Goal: Task Accomplishment & Management: Manage account settings

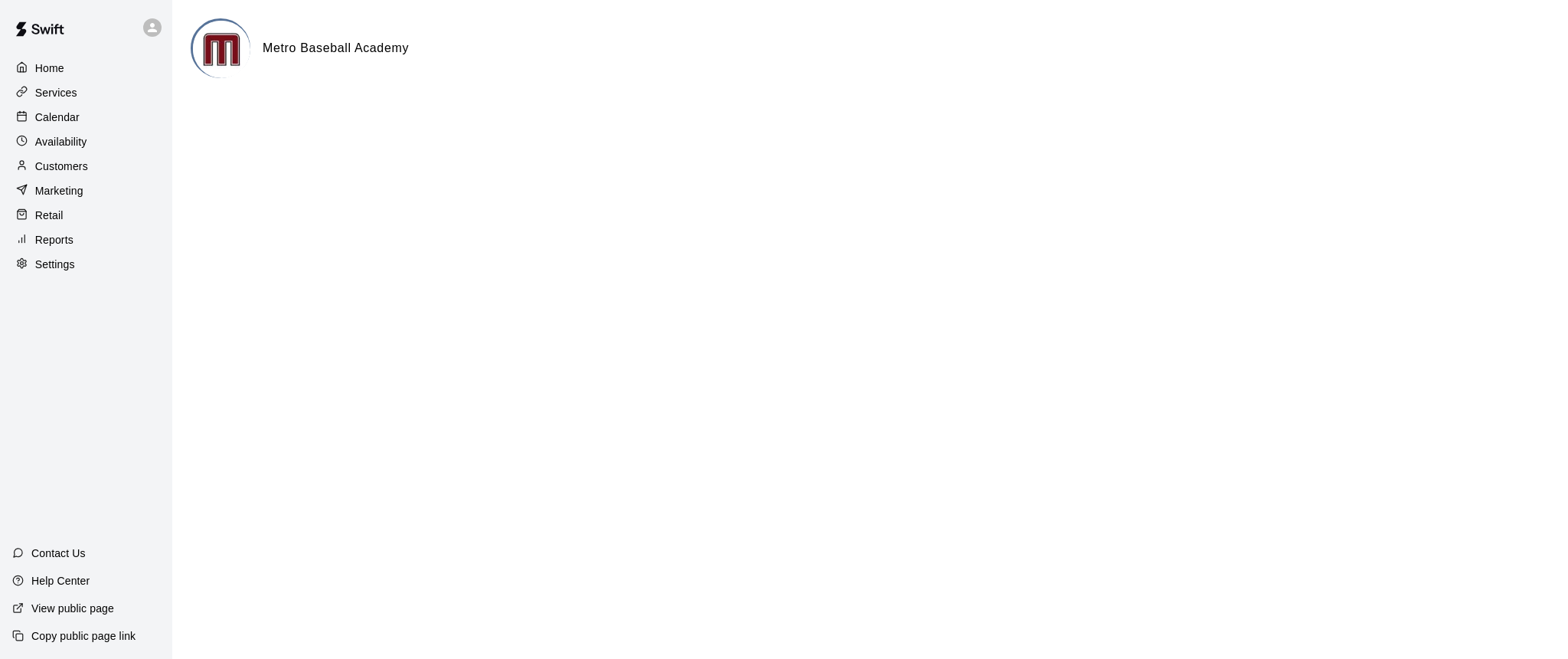
click at [53, 116] on p "Calendar" at bounding box center [57, 117] width 44 height 15
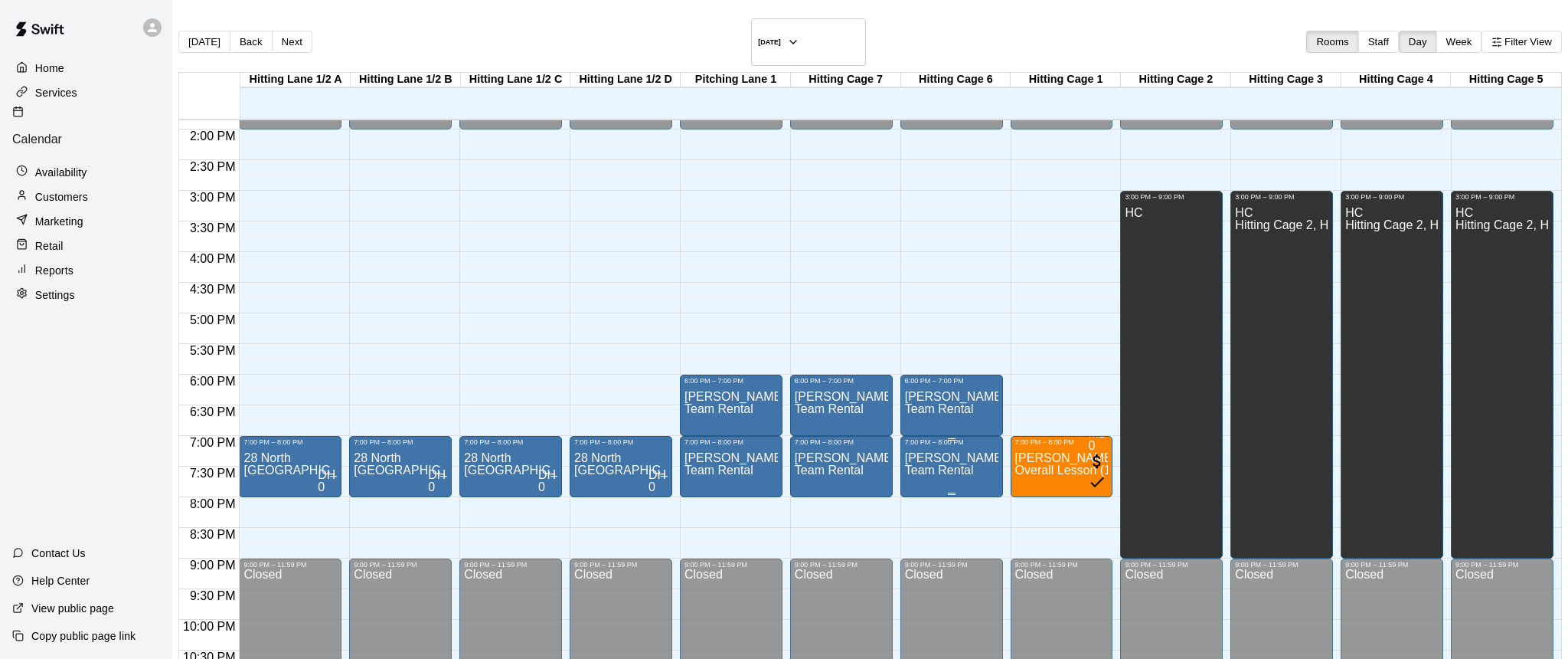
scroll to position [853, 0]
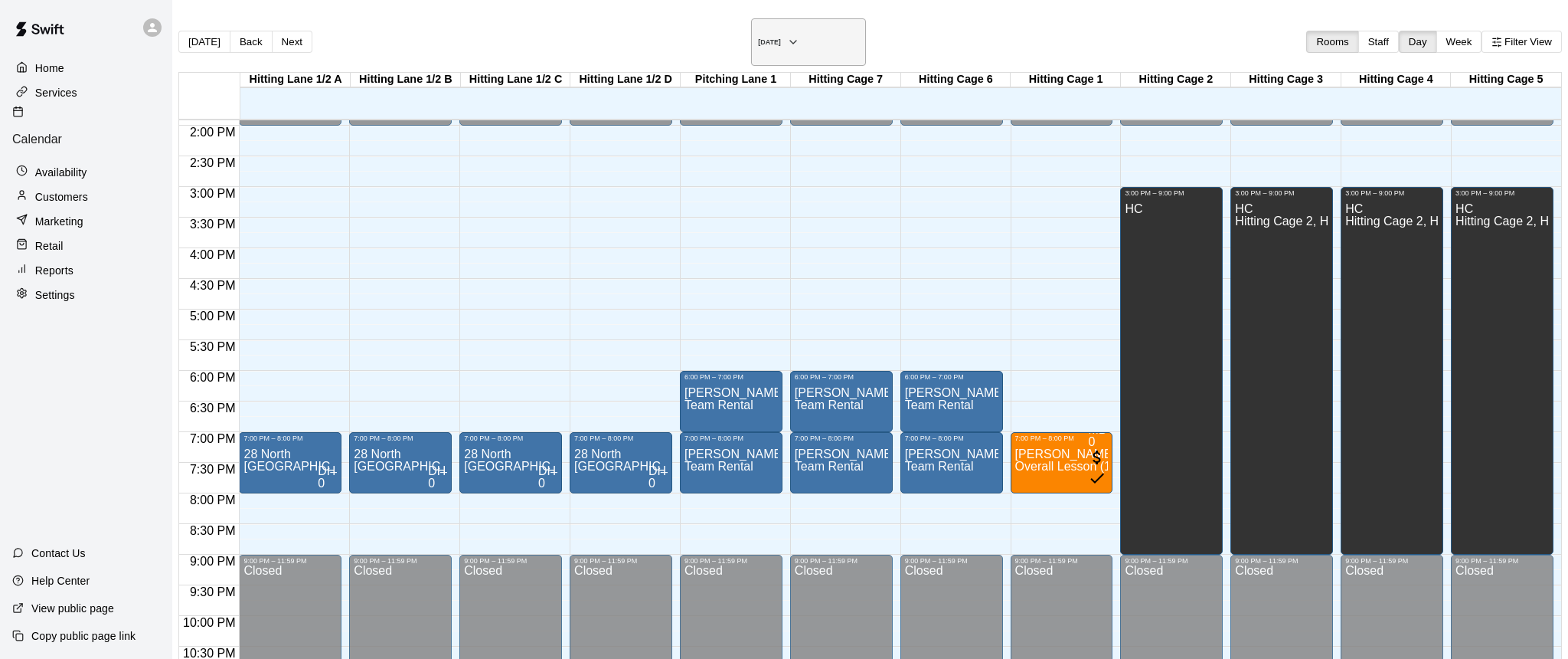
click at [796, 41] on icon "button" at bounding box center [792, 42] width 6 height 3
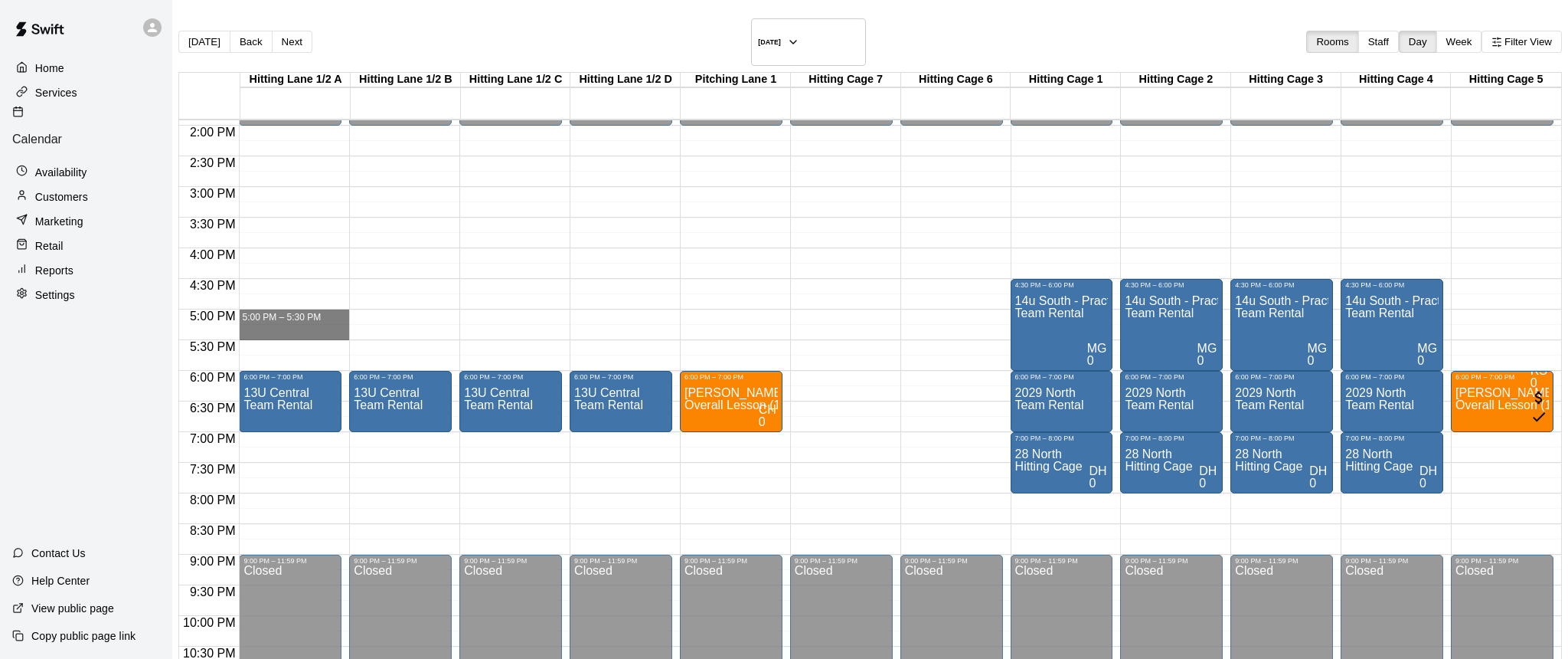
drag, startPoint x: 292, startPoint y: 294, endPoint x: 295, endPoint y: 330, distance: 36.1
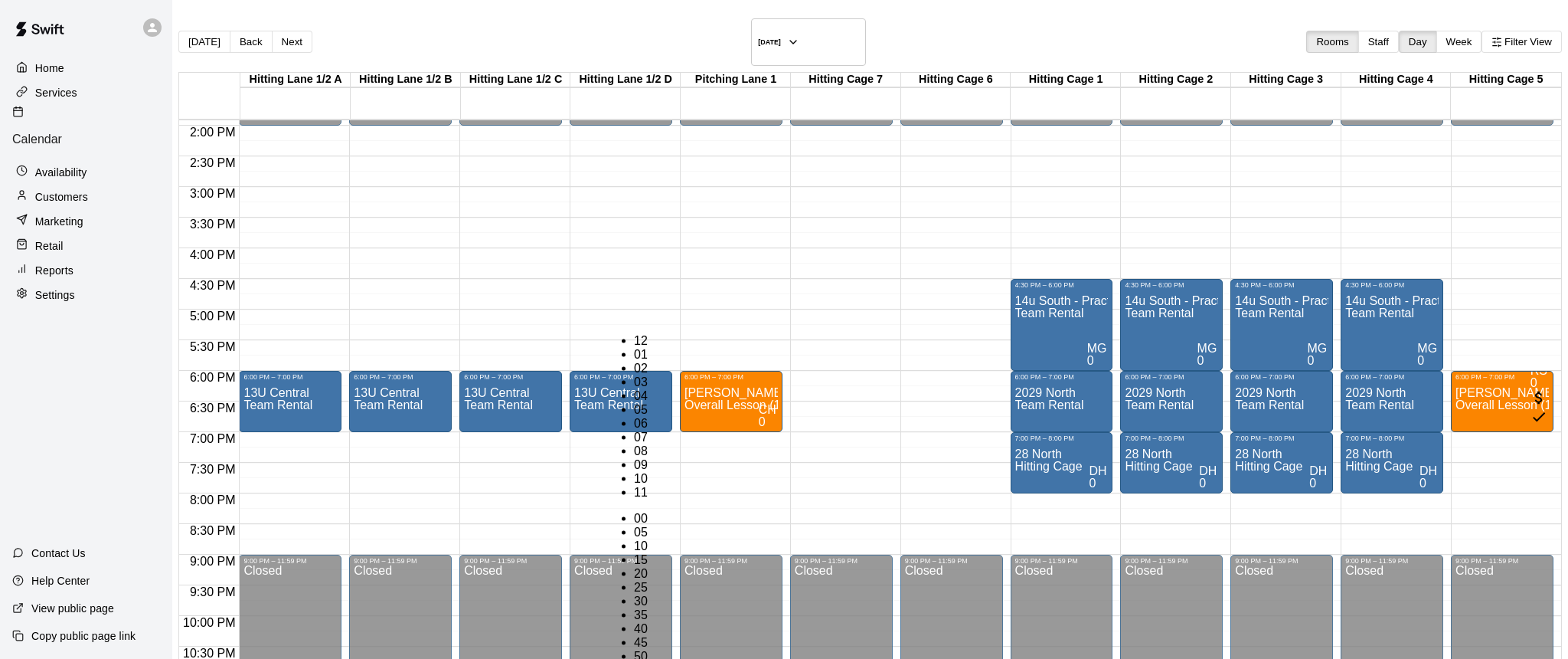
scroll to position [28, 0]
click at [634, 416] on li "06" at bounding box center [643, 423] width 18 height 14
click at [652, 511] on li "00" at bounding box center [643, 518] width 18 height 14
type input "********"
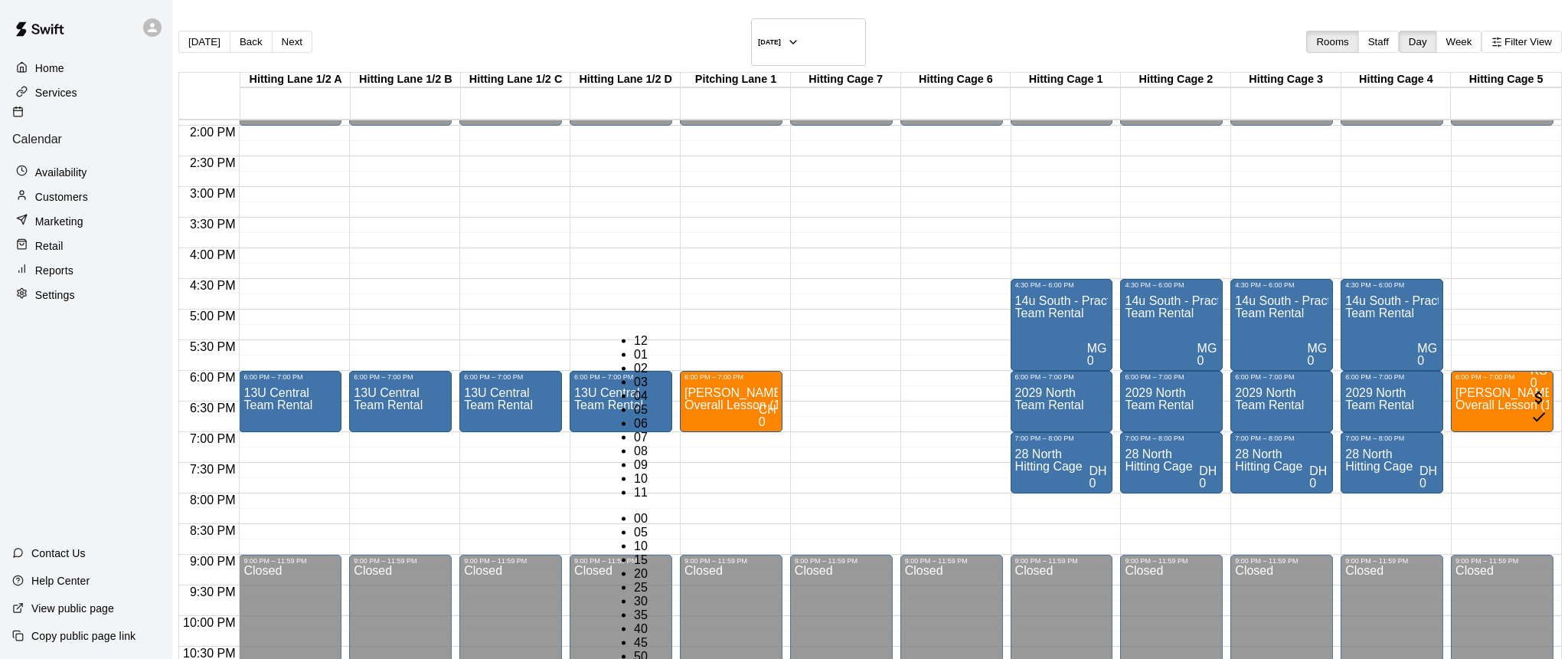
click at [422, 573] on li "Hitting Lane 1/2 B" at bounding box center [242, 580] width 361 height 14
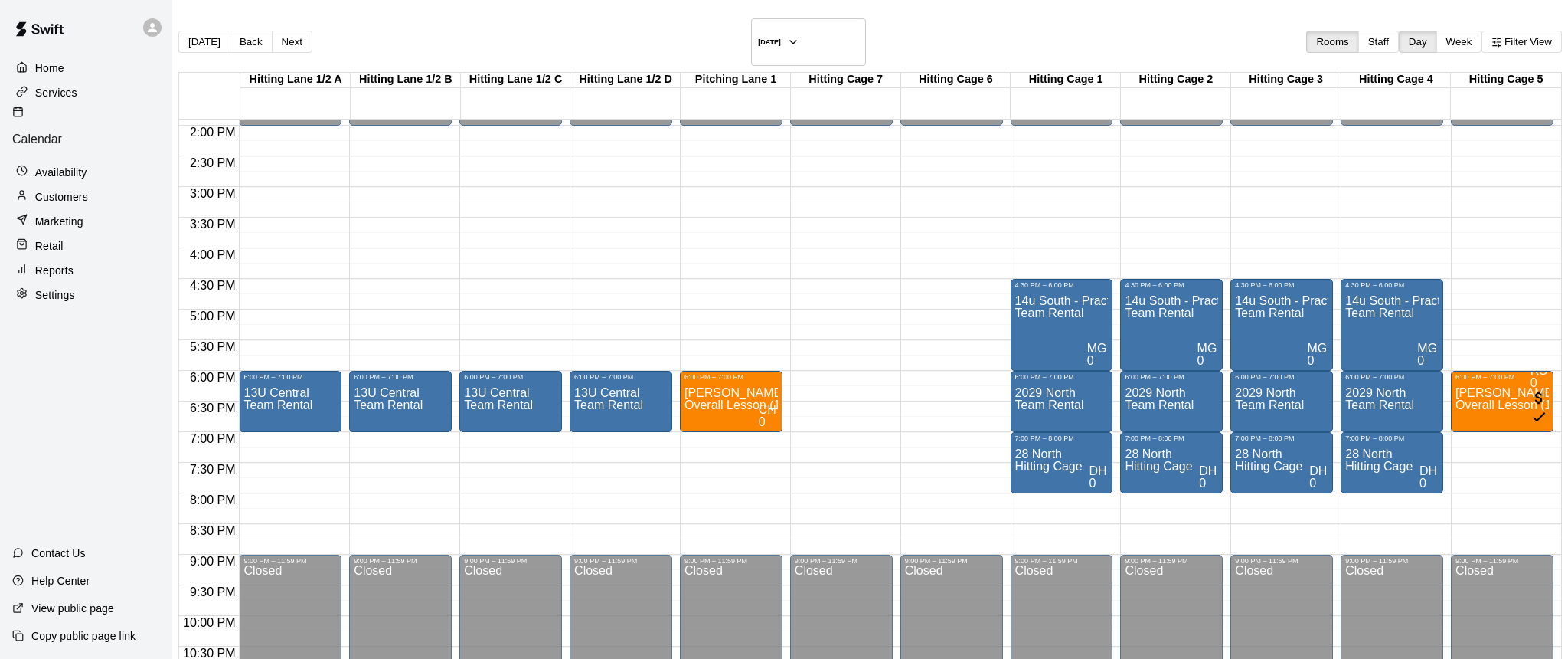
click at [422, 586] on li "Hitting Lane 1/2 C" at bounding box center [242, 593] width 361 height 14
click at [422, 577] on li "Hitting Lane 1/2 D" at bounding box center [242, 584] width 361 height 14
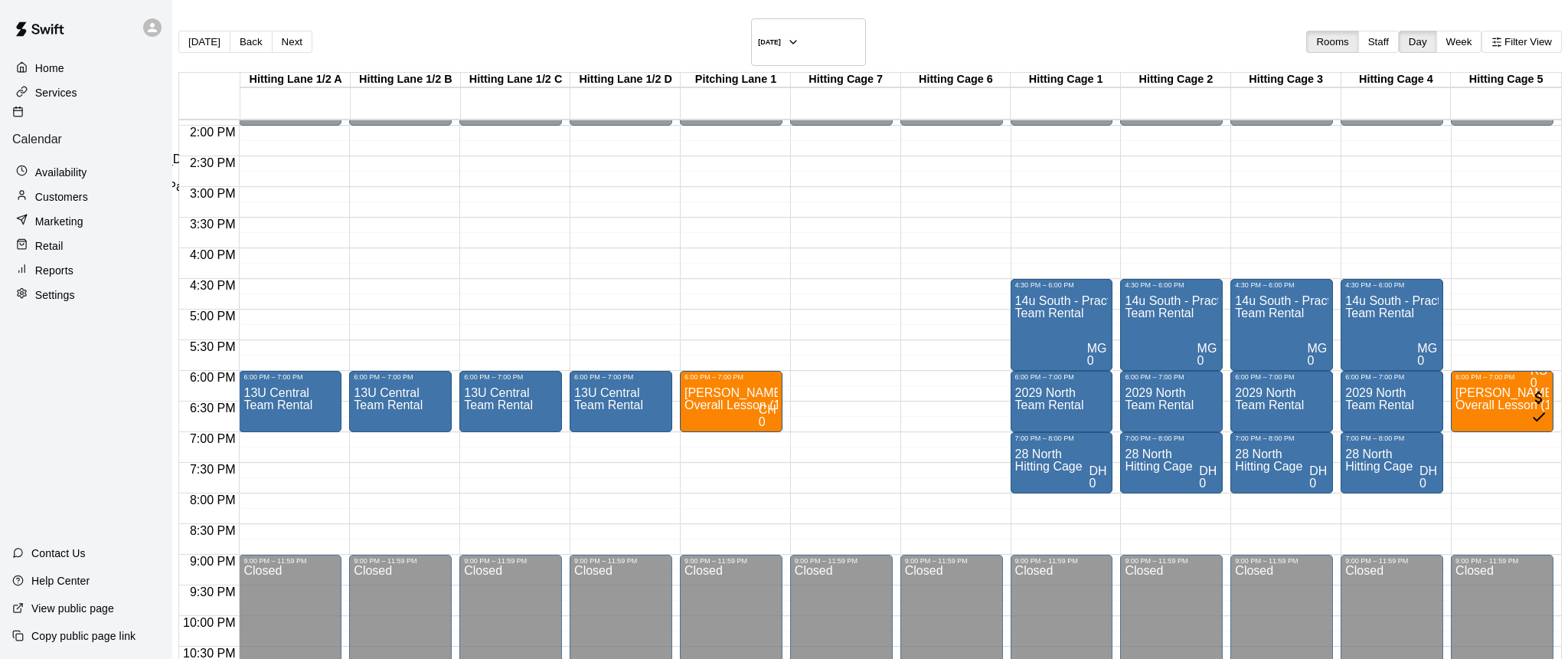
click at [441, 180] on li "Team Rental" at bounding box center [261, 173] width 361 height 14
type input "**********"
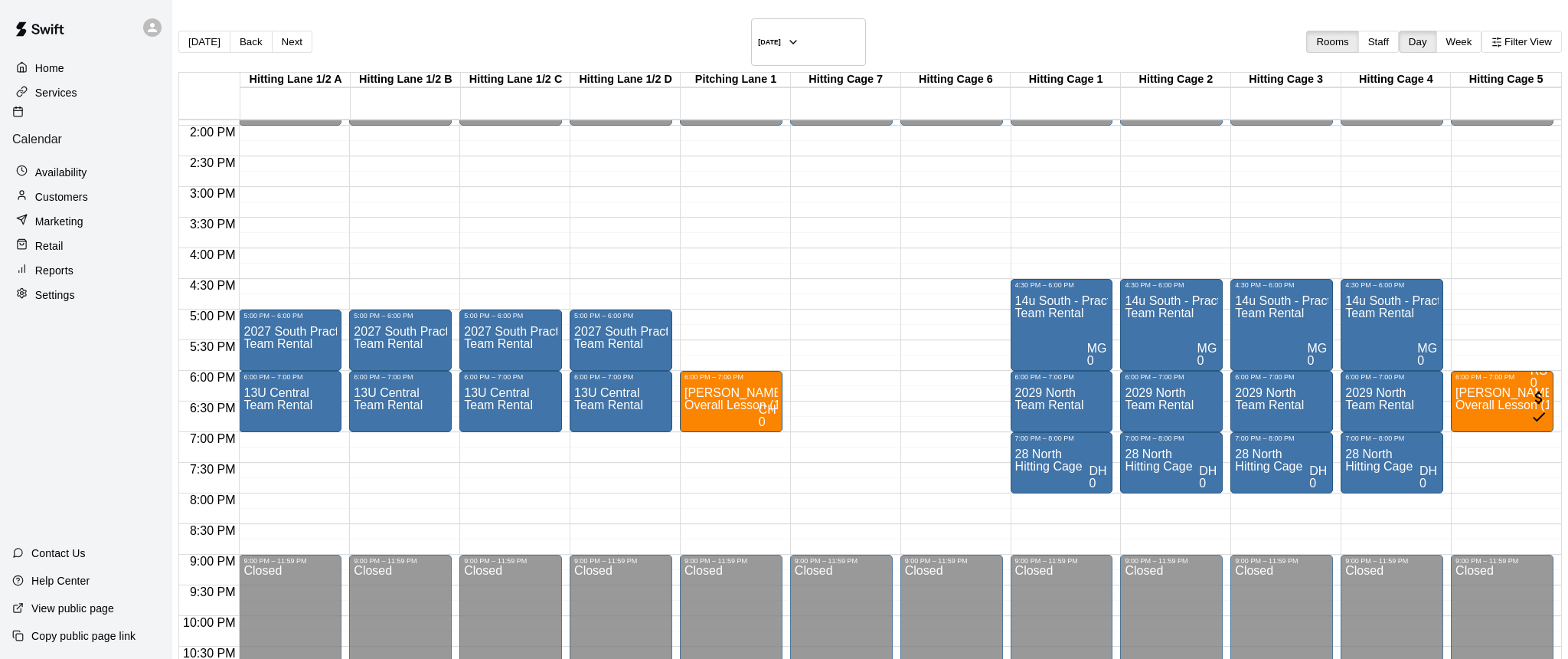
click at [49, 189] on p "Customers" at bounding box center [61, 196] width 53 height 15
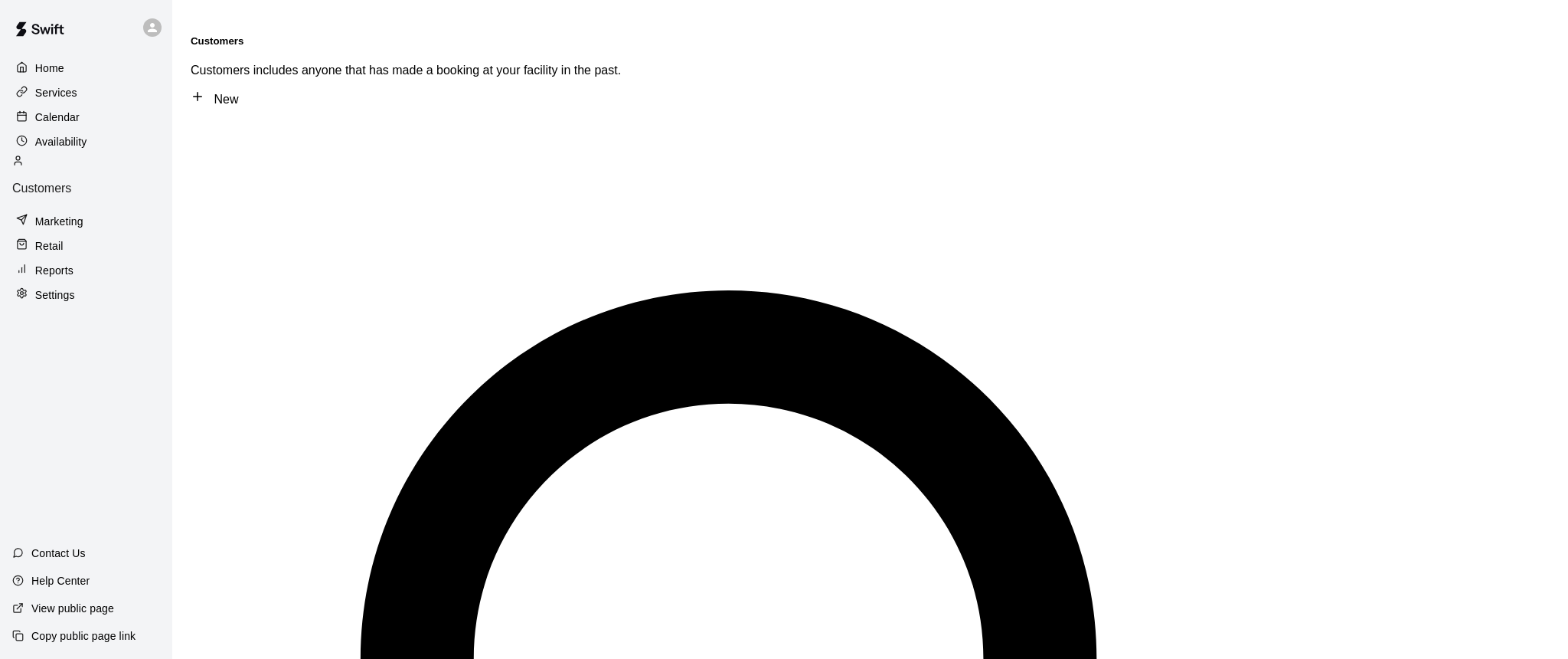
type input "******"
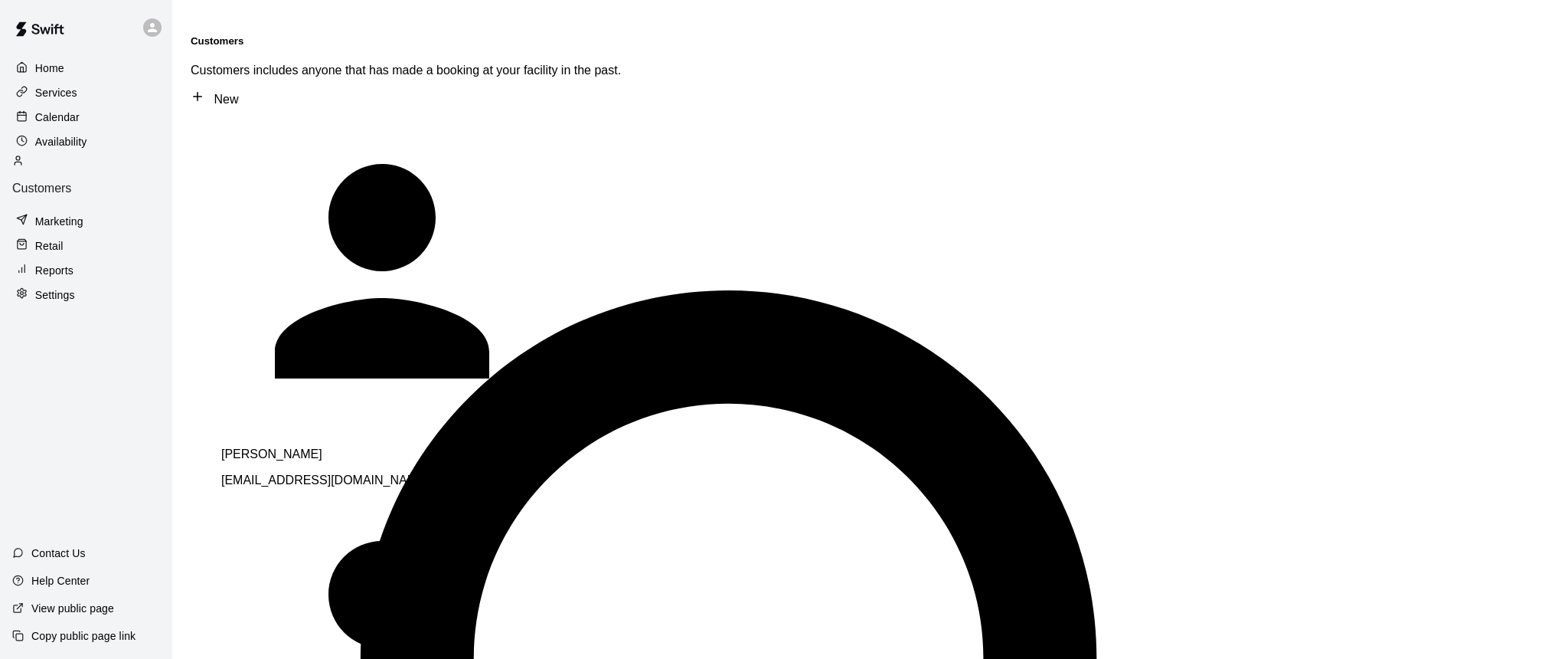
click at [300, 447] on div "[PERSON_NAME] [PERSON_NAME][EMAIL_ADDRESS][DOMAIN_NAME]" at bounding box center [435, 467] width 428 height 40
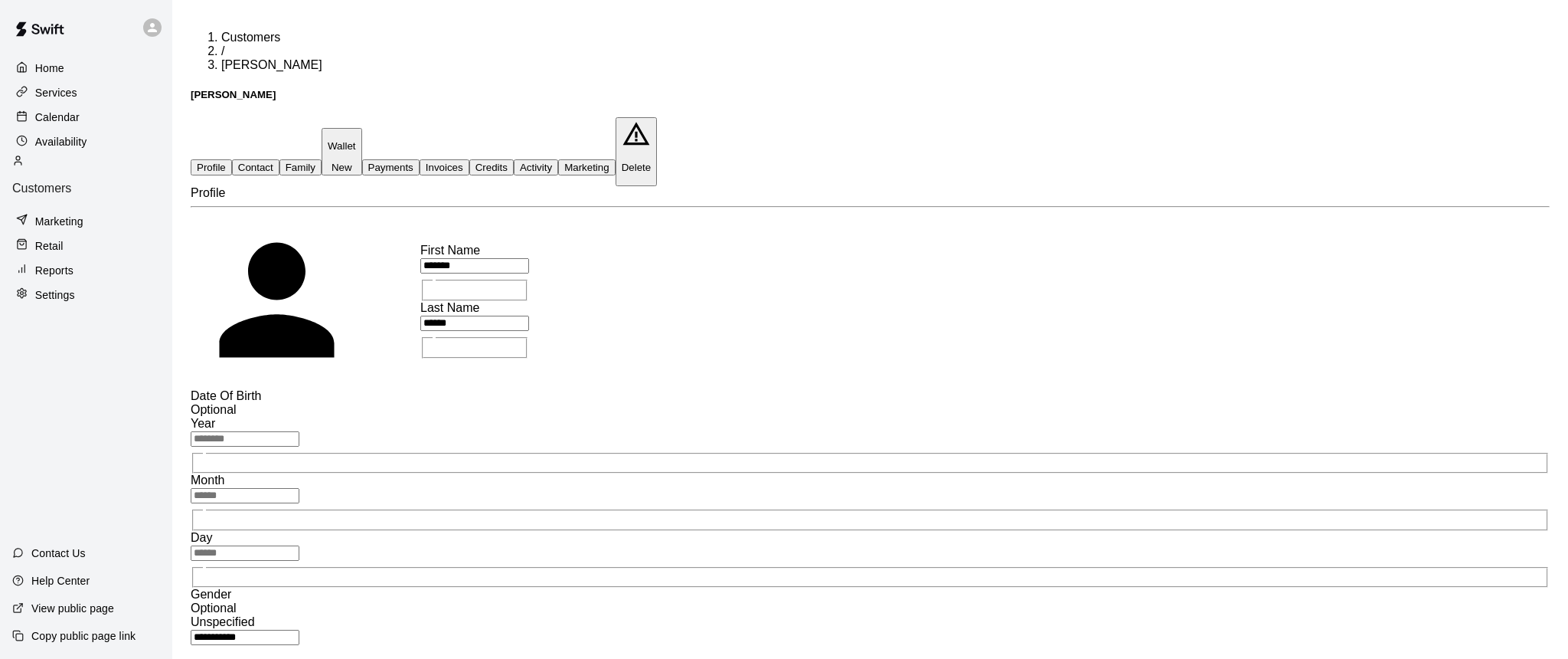
click at [356, 140] on p "Wallet" at bounding box center [341, 146] width 28 height 12
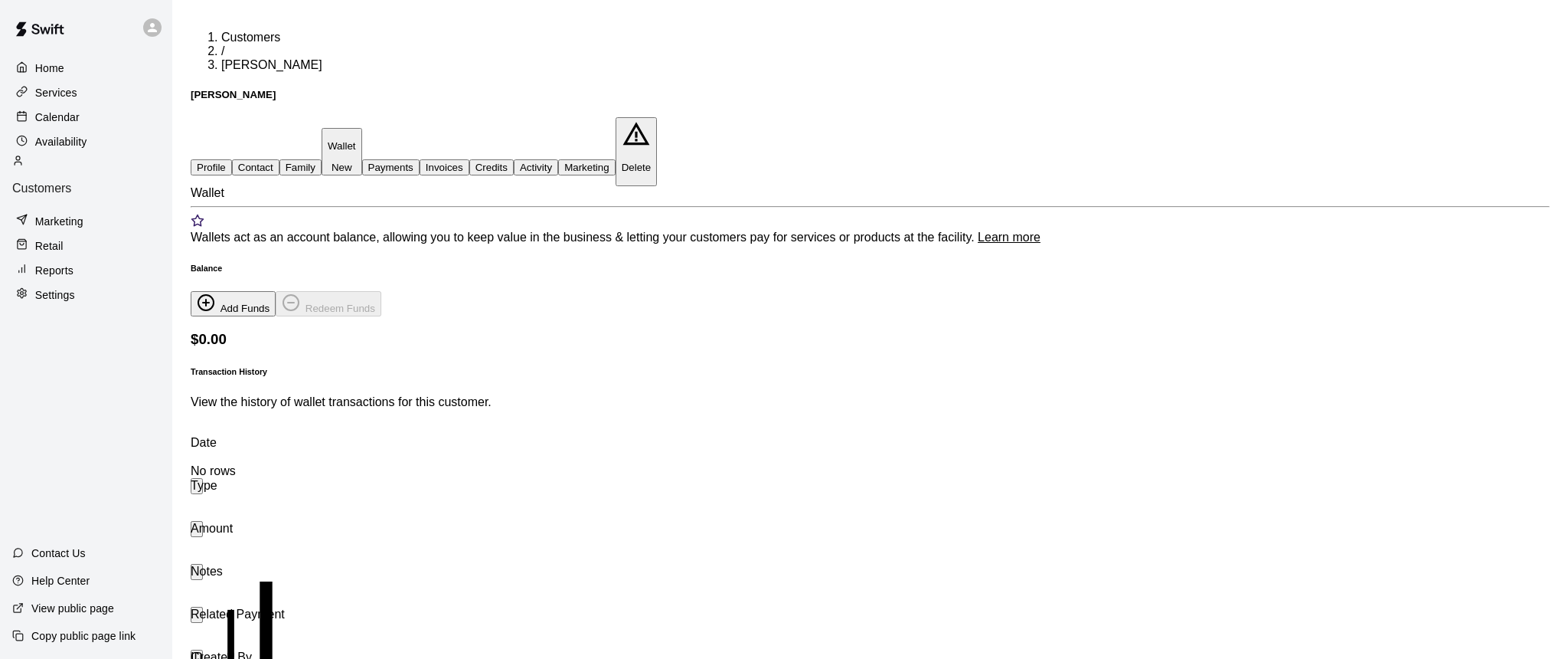
click at [977, 231] on link "Learn more" at bounding box center [1008, 237] width 63 height 13
click at [275, 291] on button "Add Funds" at bounding box center [233, 303] width 85 height 25
type input "******"
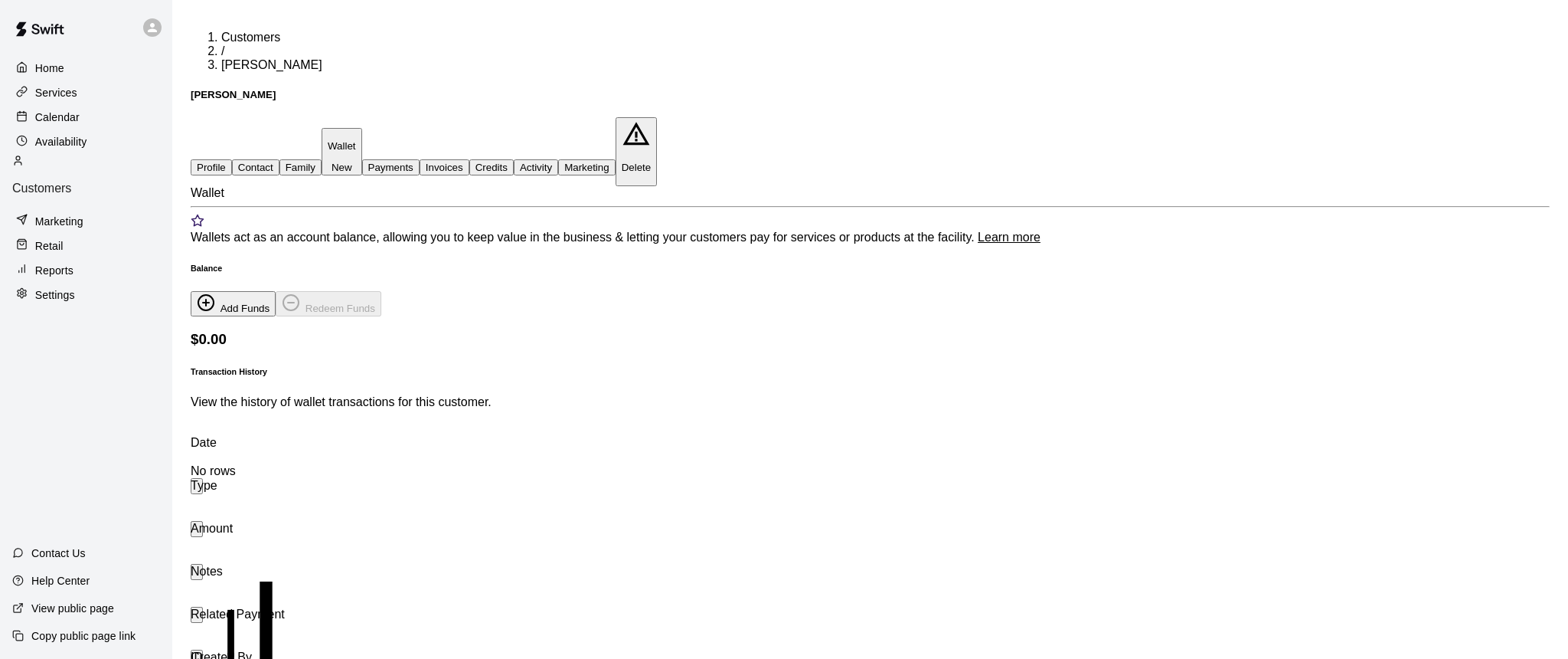
type textarea "*"
type textarea "*******"
click at [51, 118] on p "Calendar" at bounding box center [57, 117] width 44 height 15
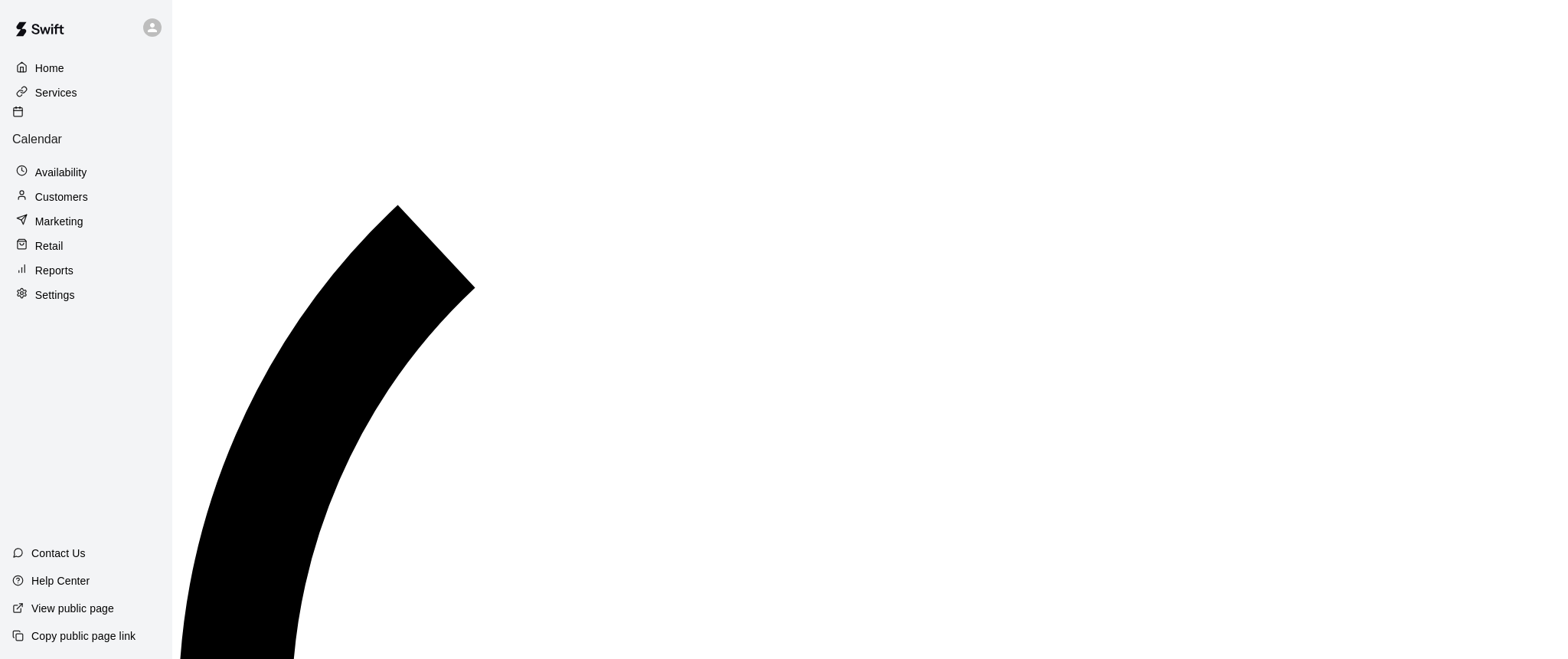
scroll to position [767, 0]
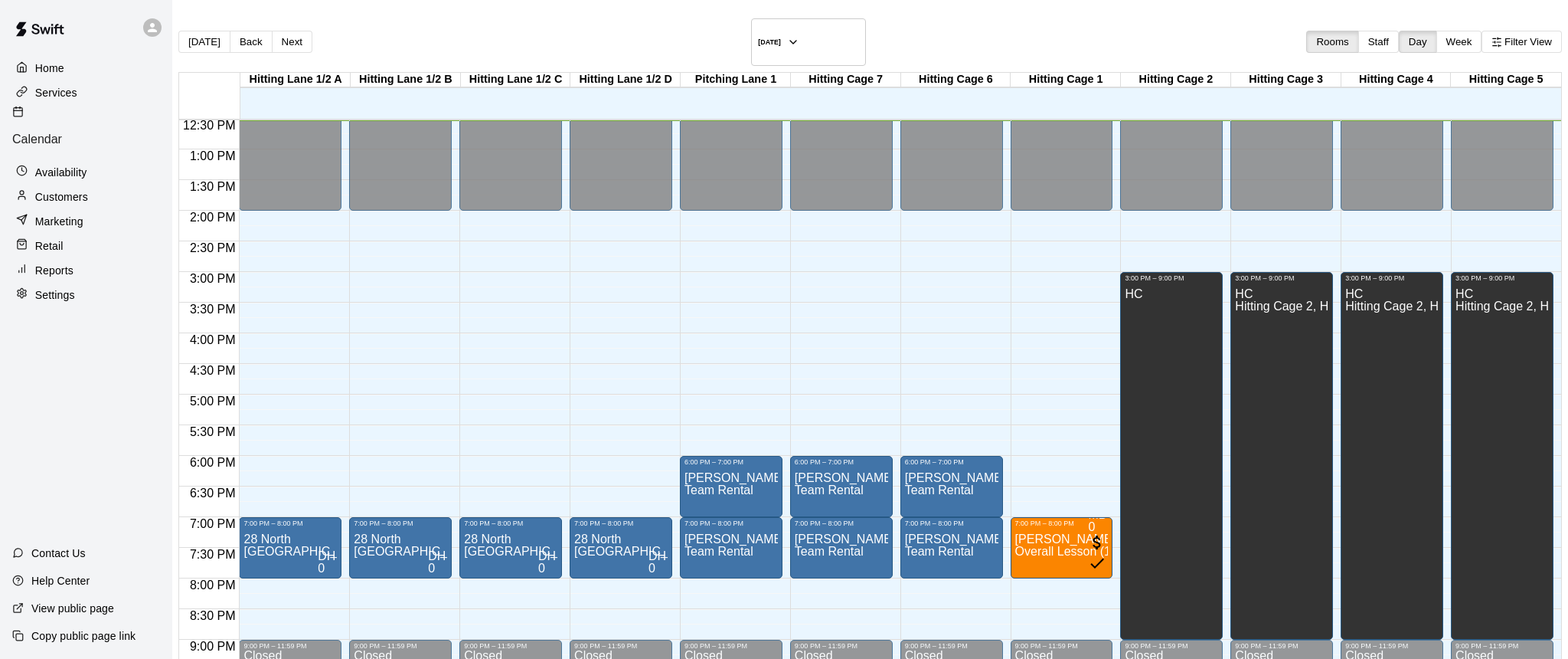
click at [47, 93] on p "Services" at bounding box center [56, 92] width 42 height 15
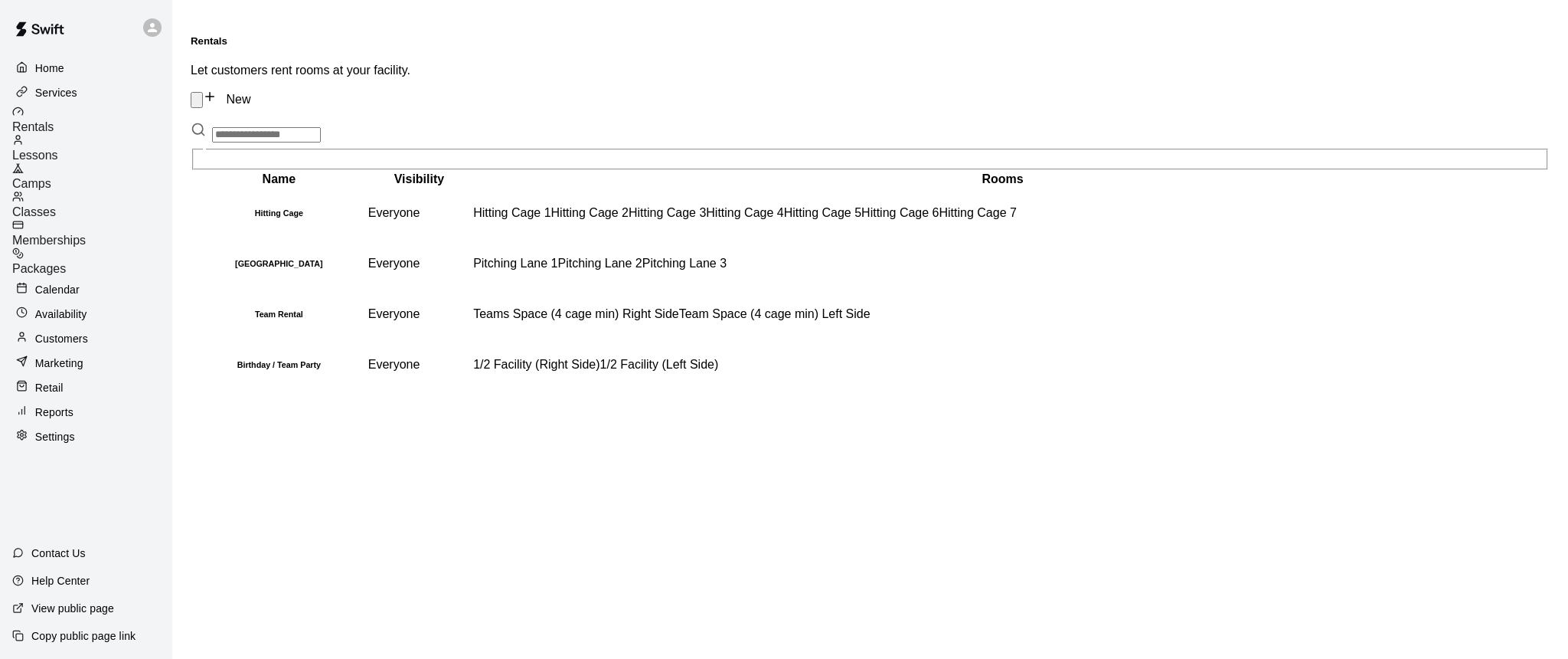
click at [58, 307] on p "Availability" at bounding box center [61, 314] width 52 height 15
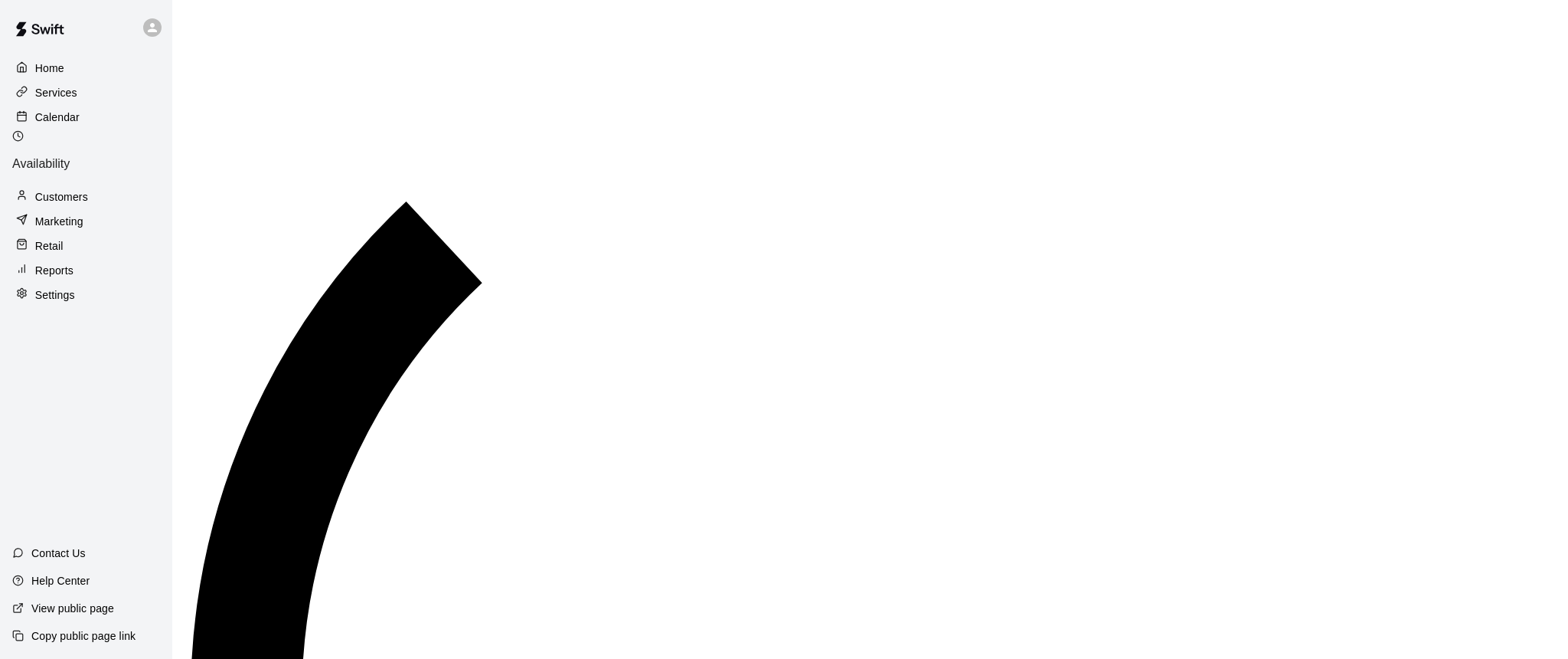
scroll to position [768, 0]
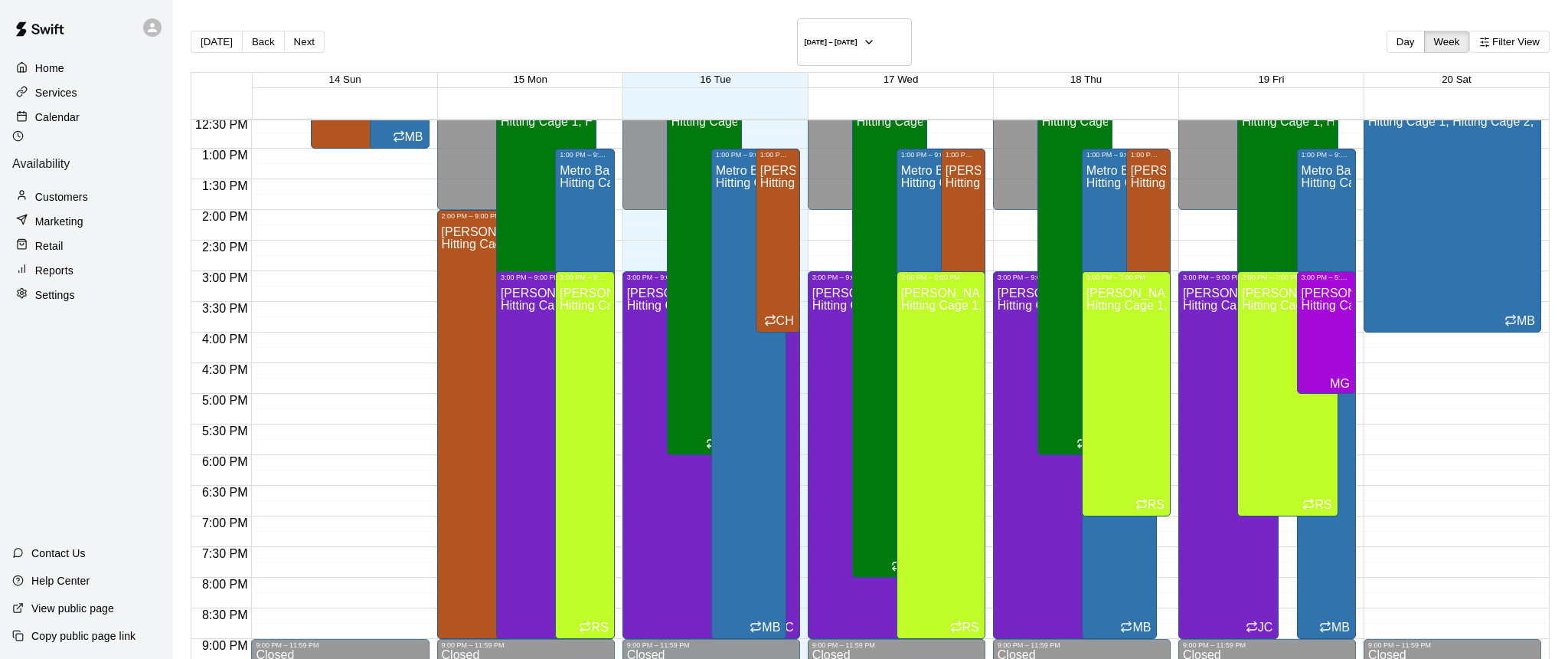
click at [47, 93] on p "Services" at bounding box center [56, 92] width 42 height 15
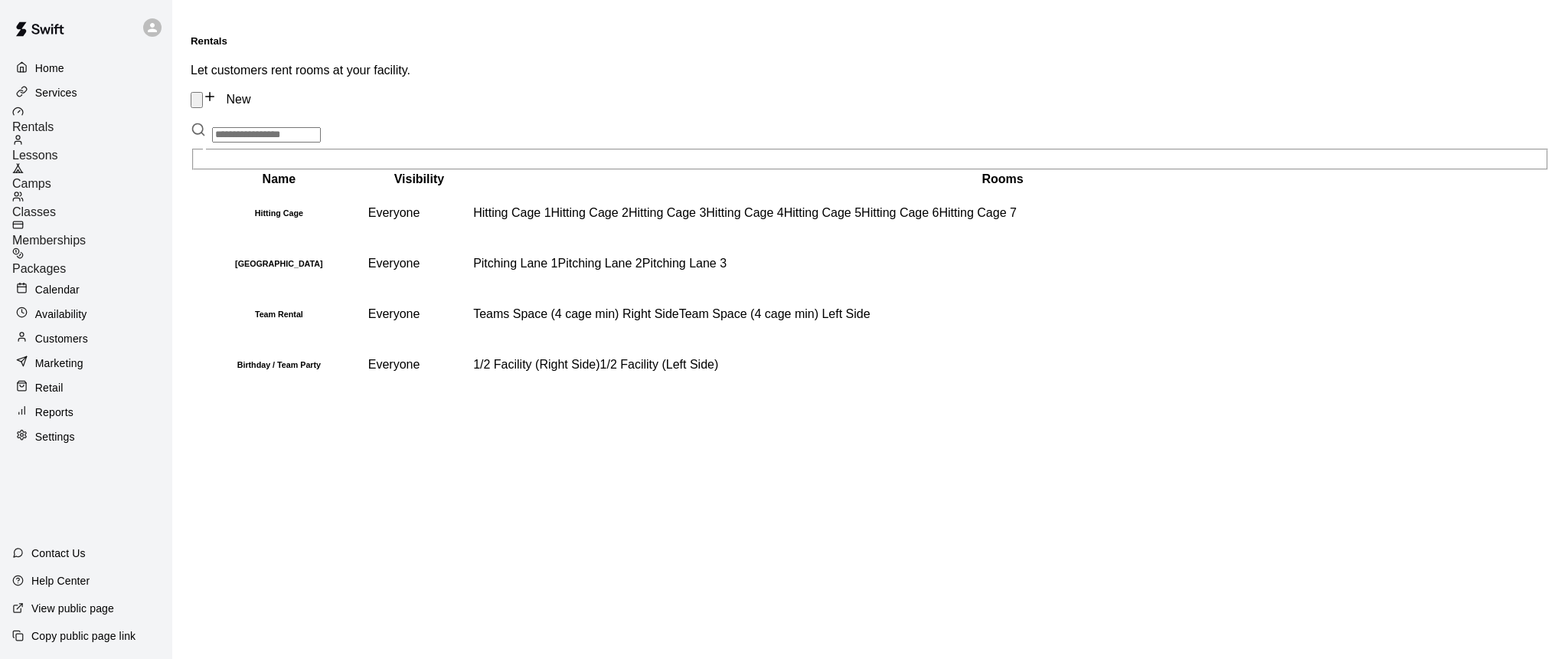
click at [57, 278] on div "Calendar" at bounding box center [86, 289] width 148 height 23
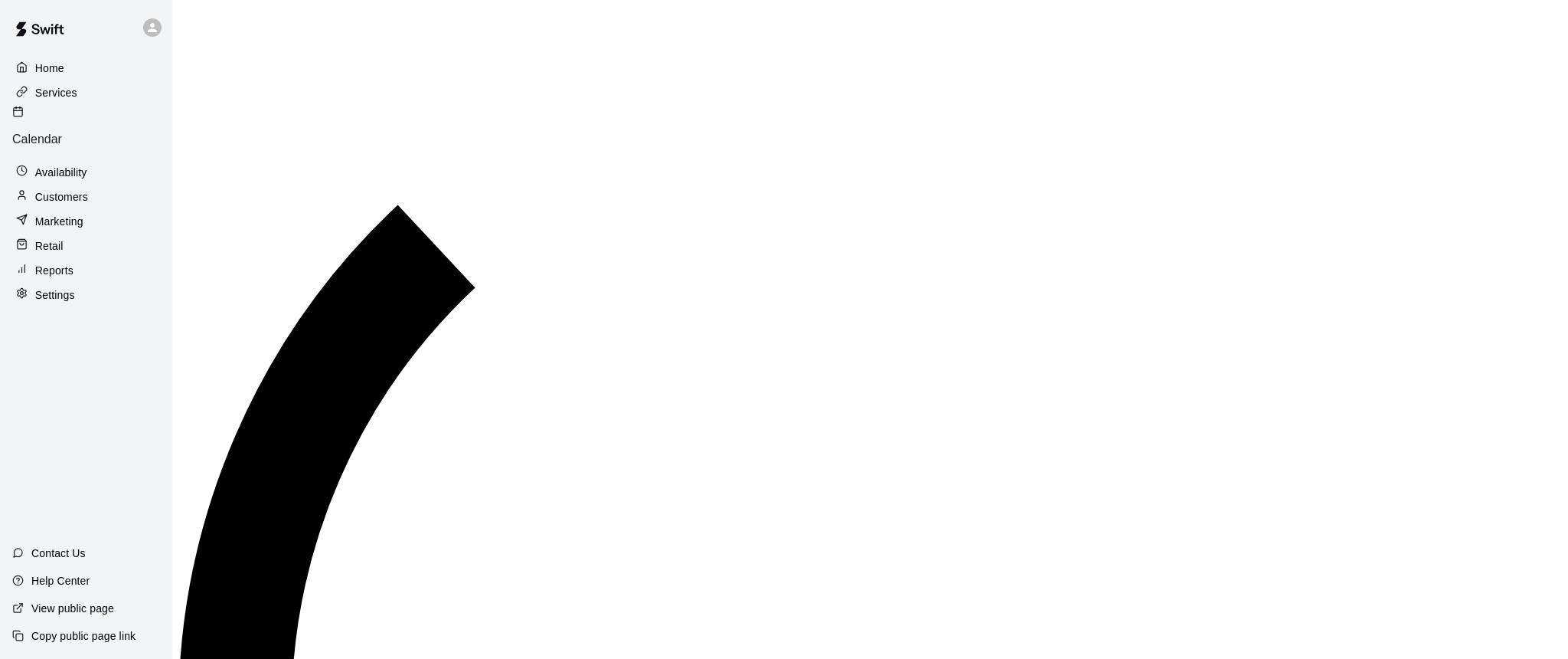
scroll to position [791, 0]
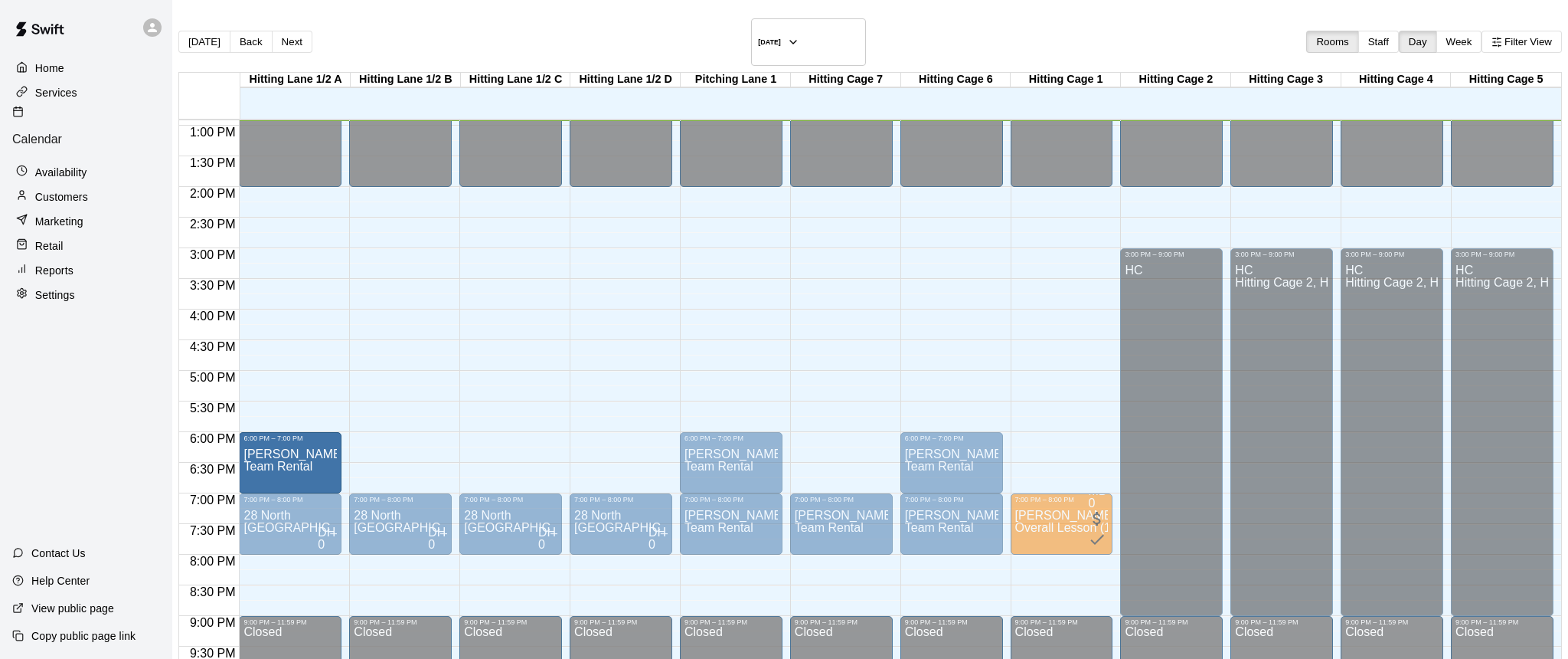
drag, startPoint x: 832, startPoint y: 432, endPoint x: 353, endPoint y: 434, distance: 479.0
click at [353, 434] on div "12:00 AM 12:30 AM 1:00 AM 1:30 AM 2:00 AM 2:30 AM 3:00 AM 3:30 AM 4:00 AM 4:30 …" at bounding box center [869, 397] width 1381 height 557
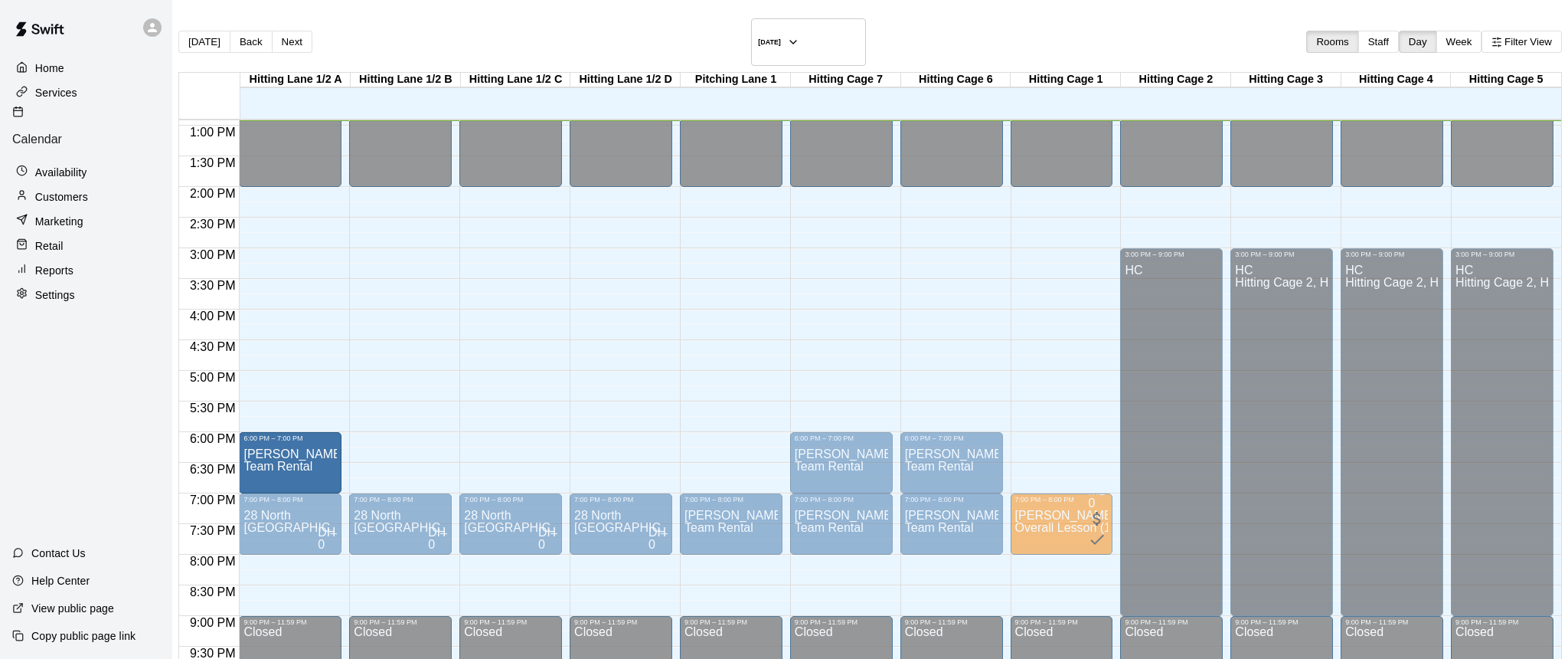
drag, startPoint x: 730, startPoint y: 440, endPoint x: 338, endPoint y: 442, distance: 392.0
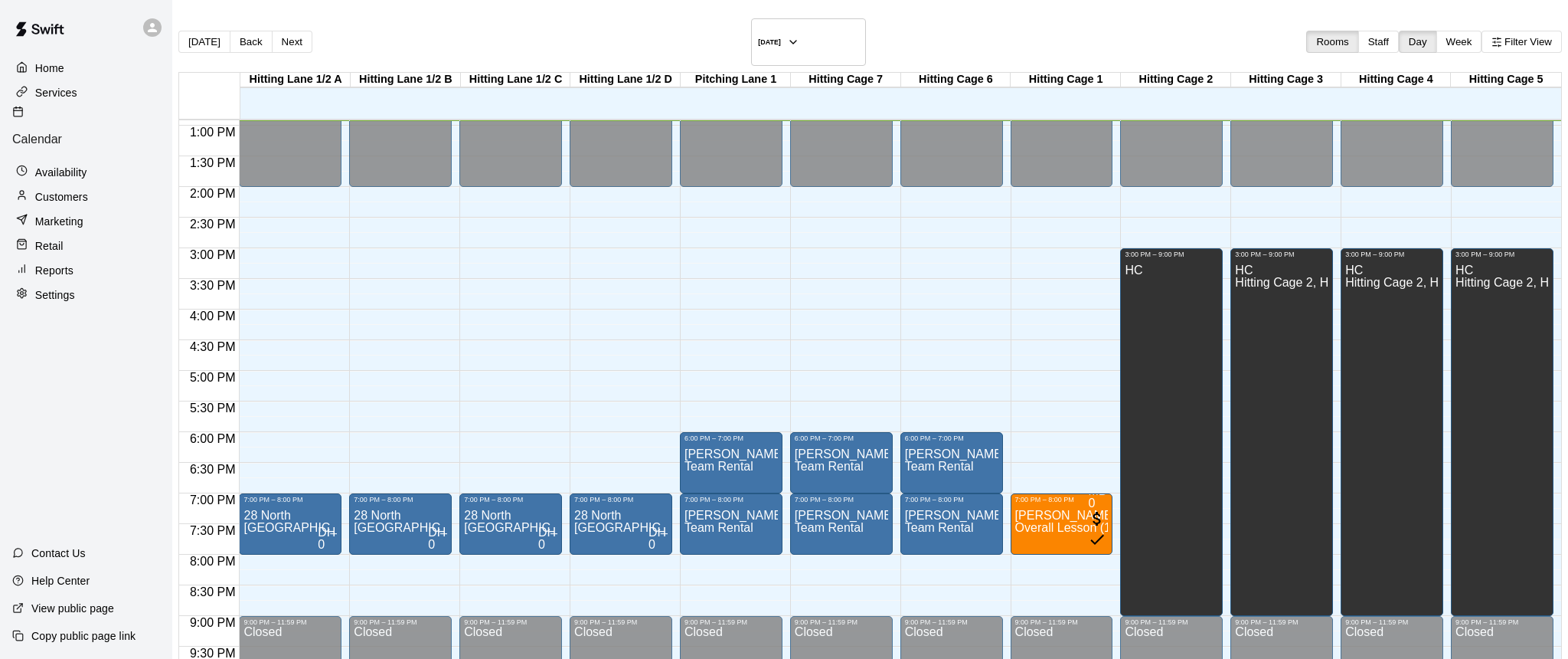
click at [422, 604] on li "Hitting Lane 1/2 D" at bounding box center [242, 611] width 361 height 14
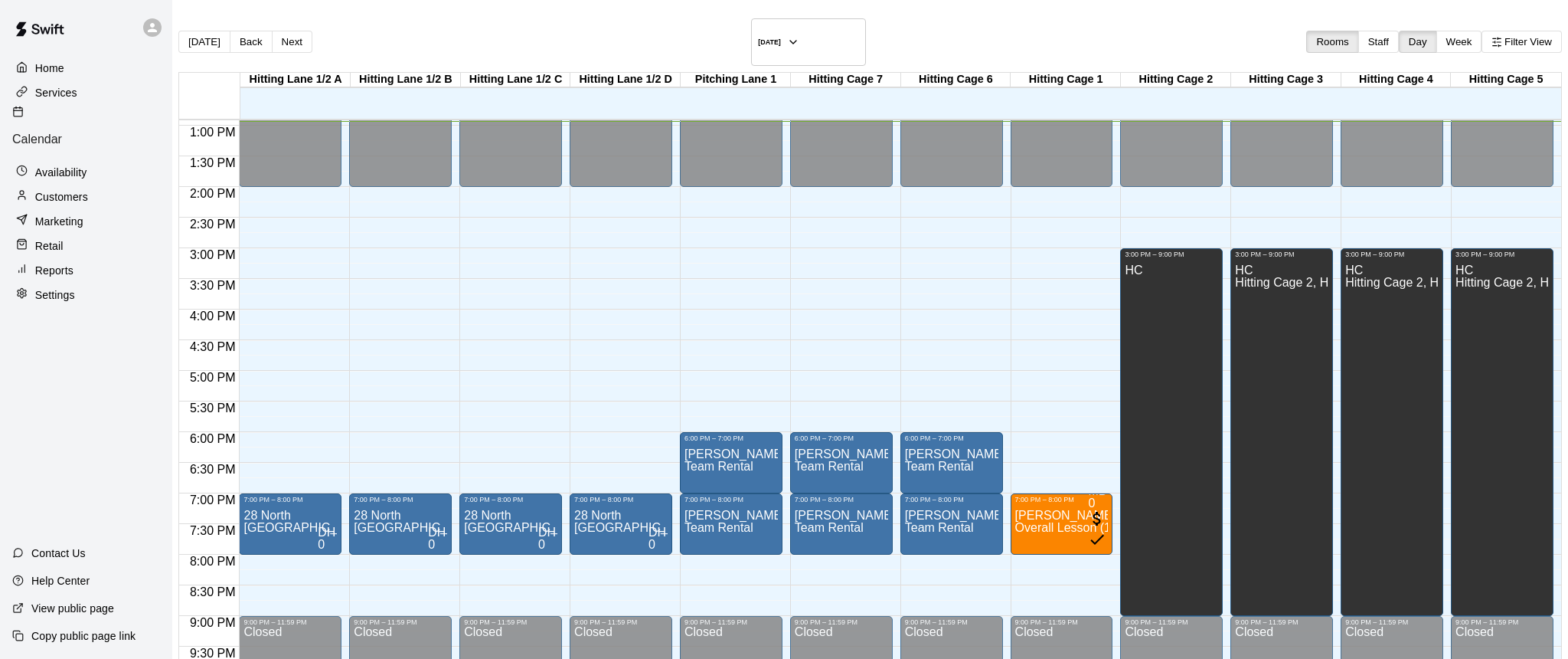
click at [422, 586] on li "Hitting Lane 1/2 C" at bounding box center [242, 593] width 361 height 14
click at [422, 545] on li "Pitching Lane 1" at bounding box center [242, 552] width 361 height 14
click at [422, 553] on li "Hitting Lane 1/2 B" at bounding box center [242, 560] width 361 height 14
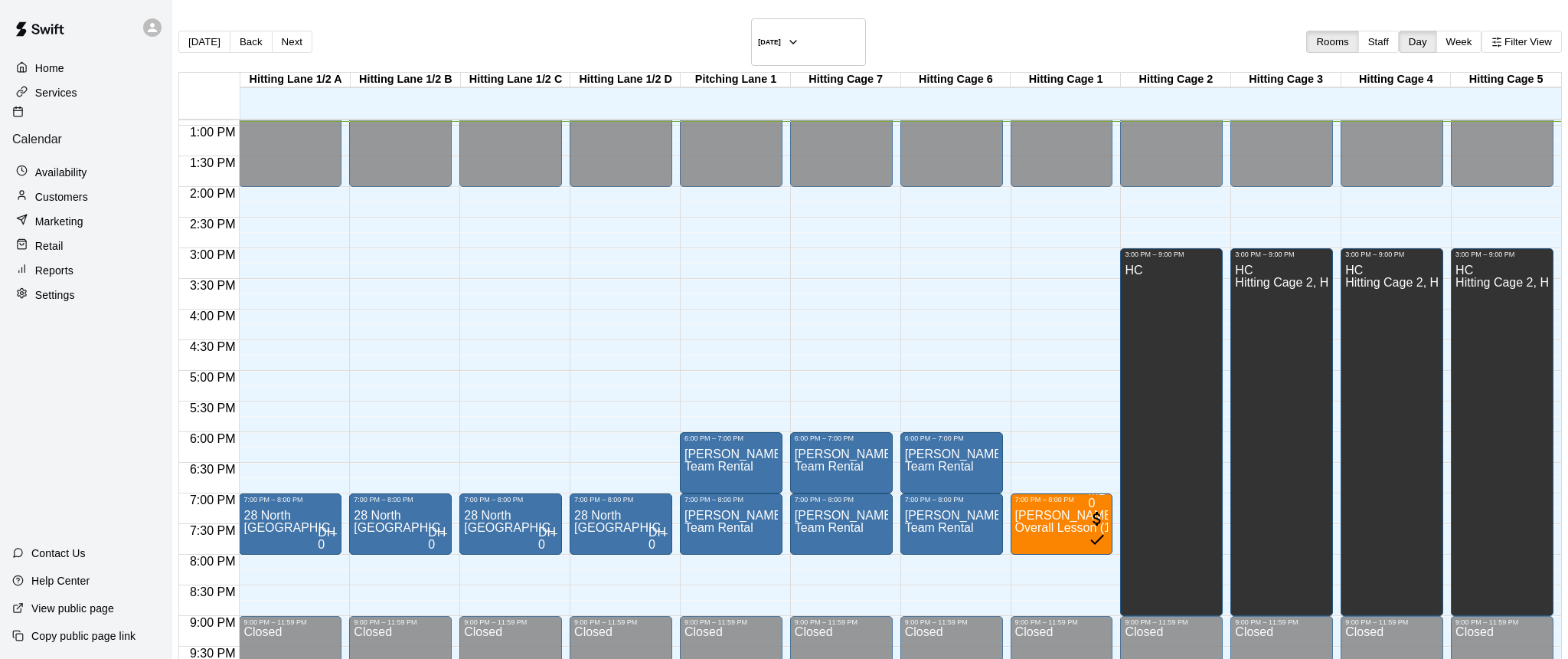
click at [422, 536] on li "Hitting Lane 1/2 A" at bounding box center [242, 543] width 361 height 14
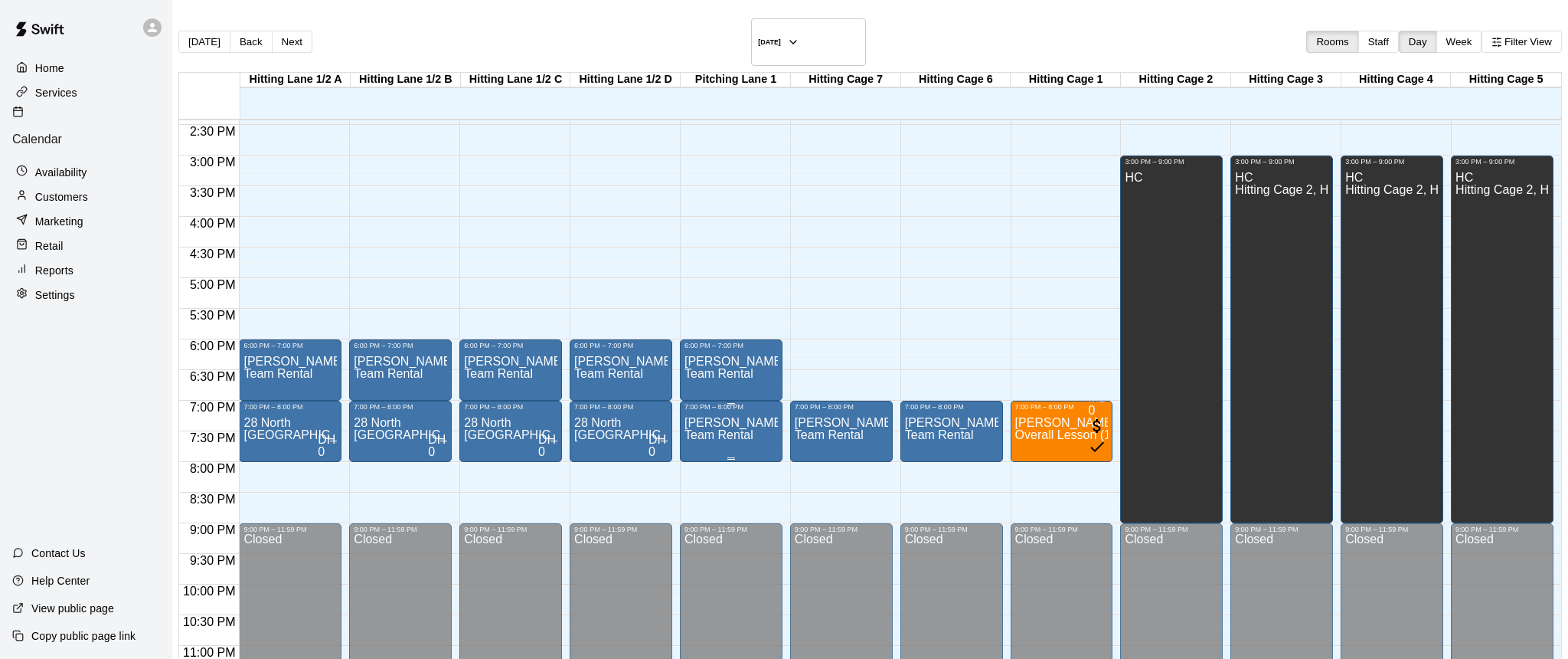
scroll to position [887, 0]
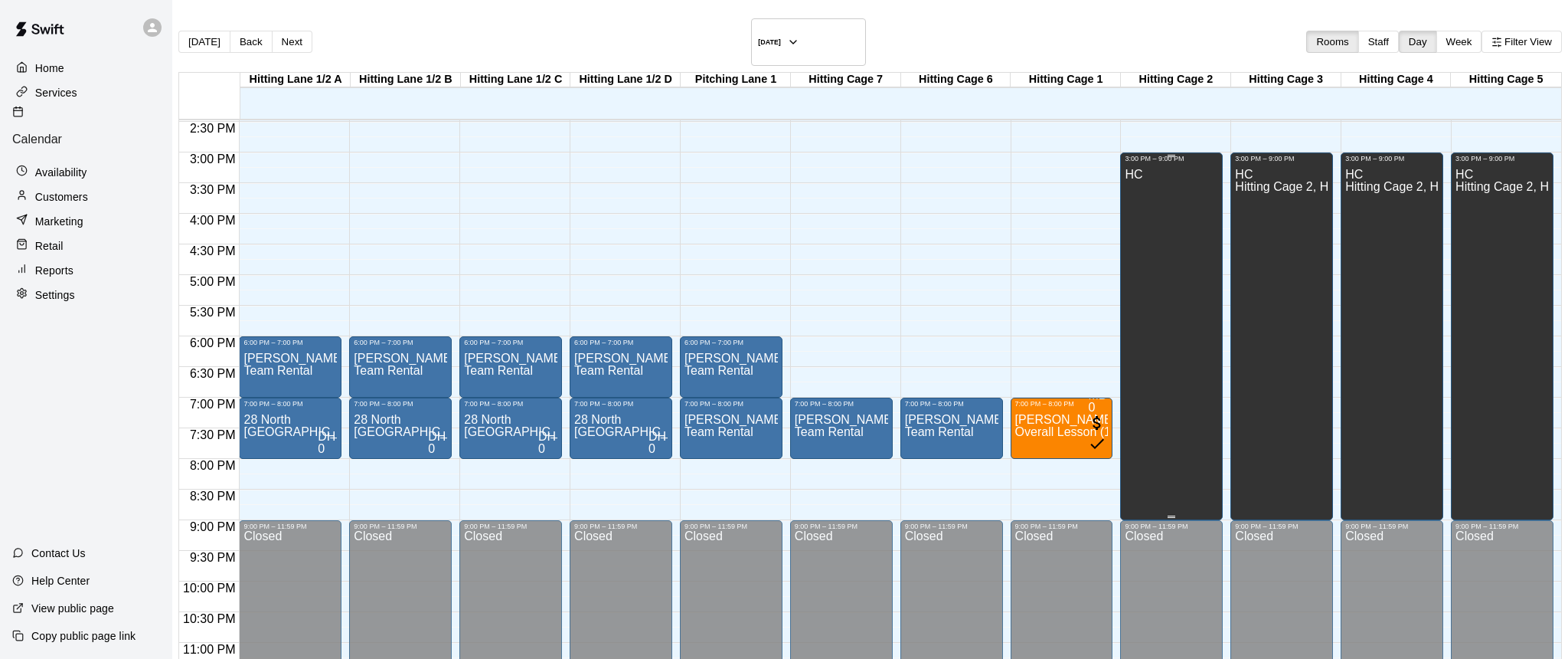
click at [1140, 239] on div "HC" at bounding box center [1172, 492] width 94 height 659
click at [634, 353] on li "07" at bounding box center [643, 360] width 18 height 14
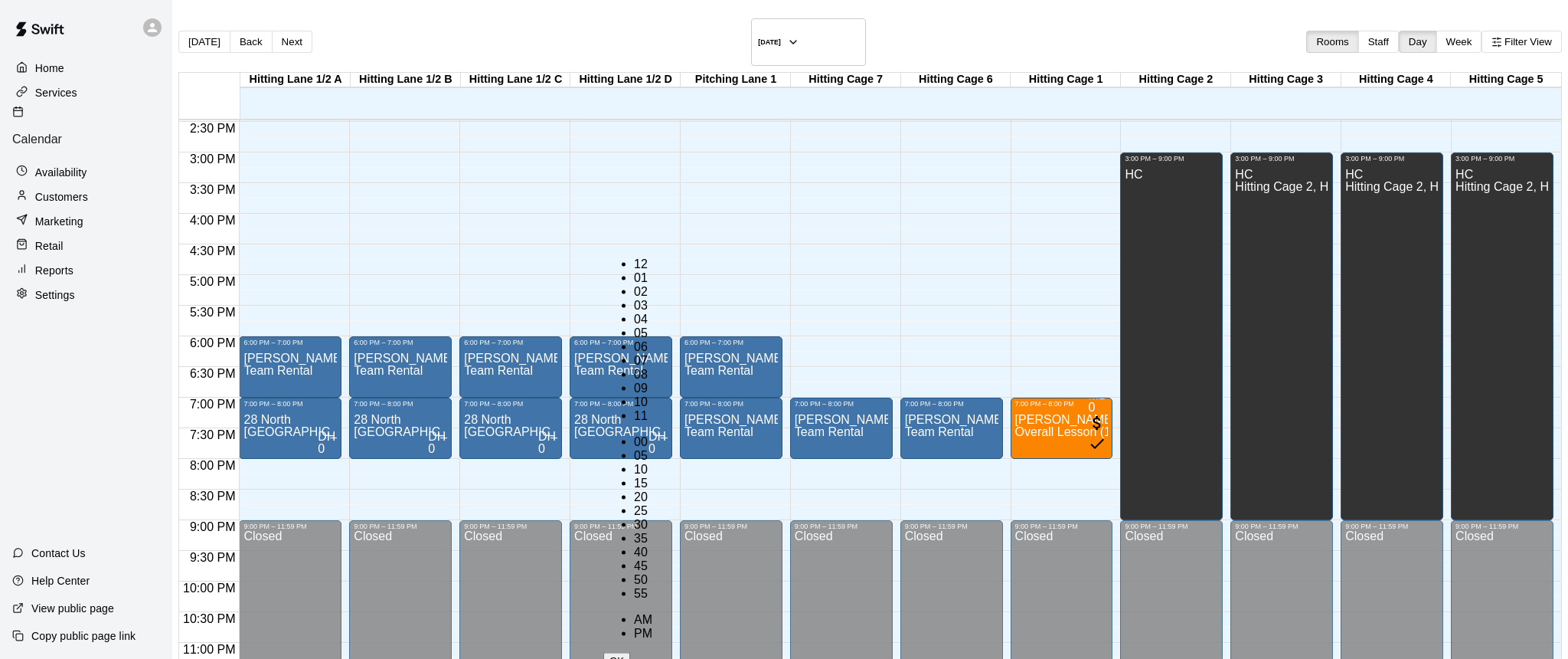
type input "********"
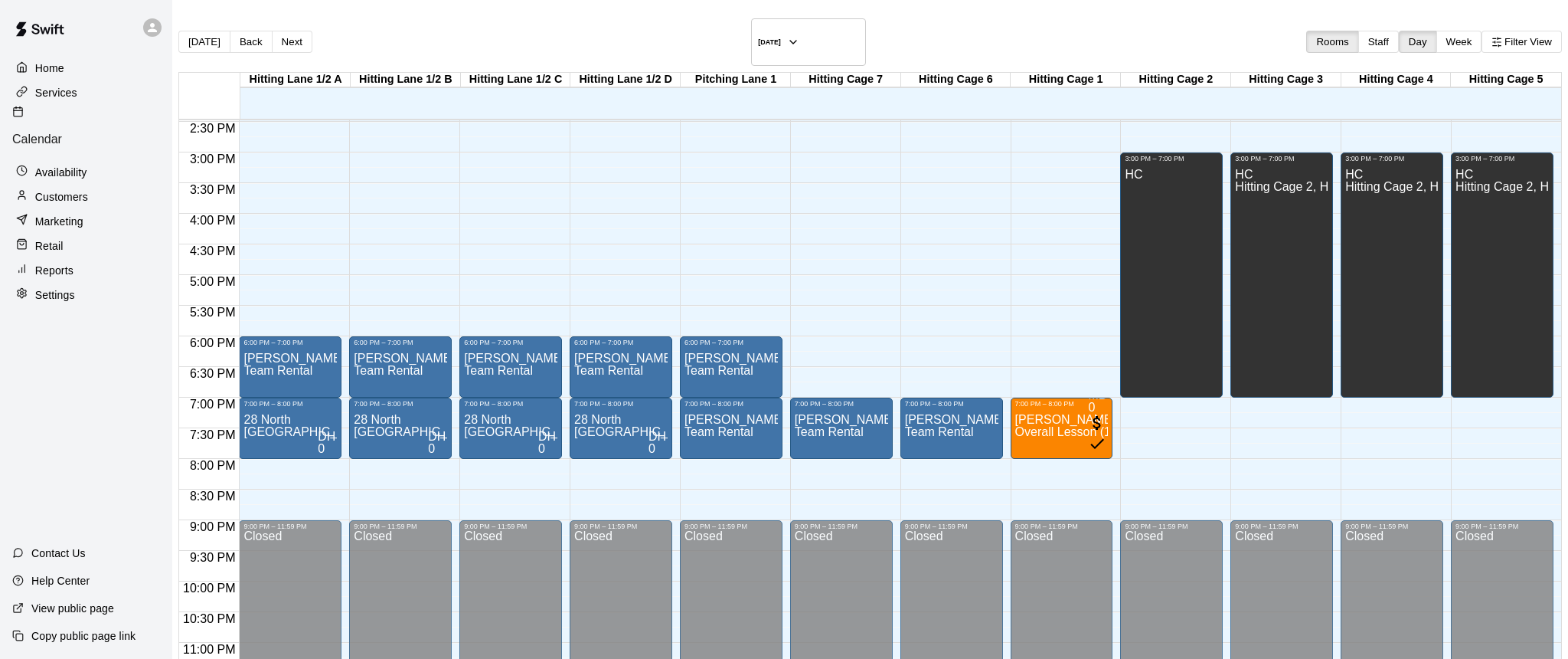
click at [422, 452] on li "Hitting Cage 1" at bounding box center [242, 459] width 361 height 14
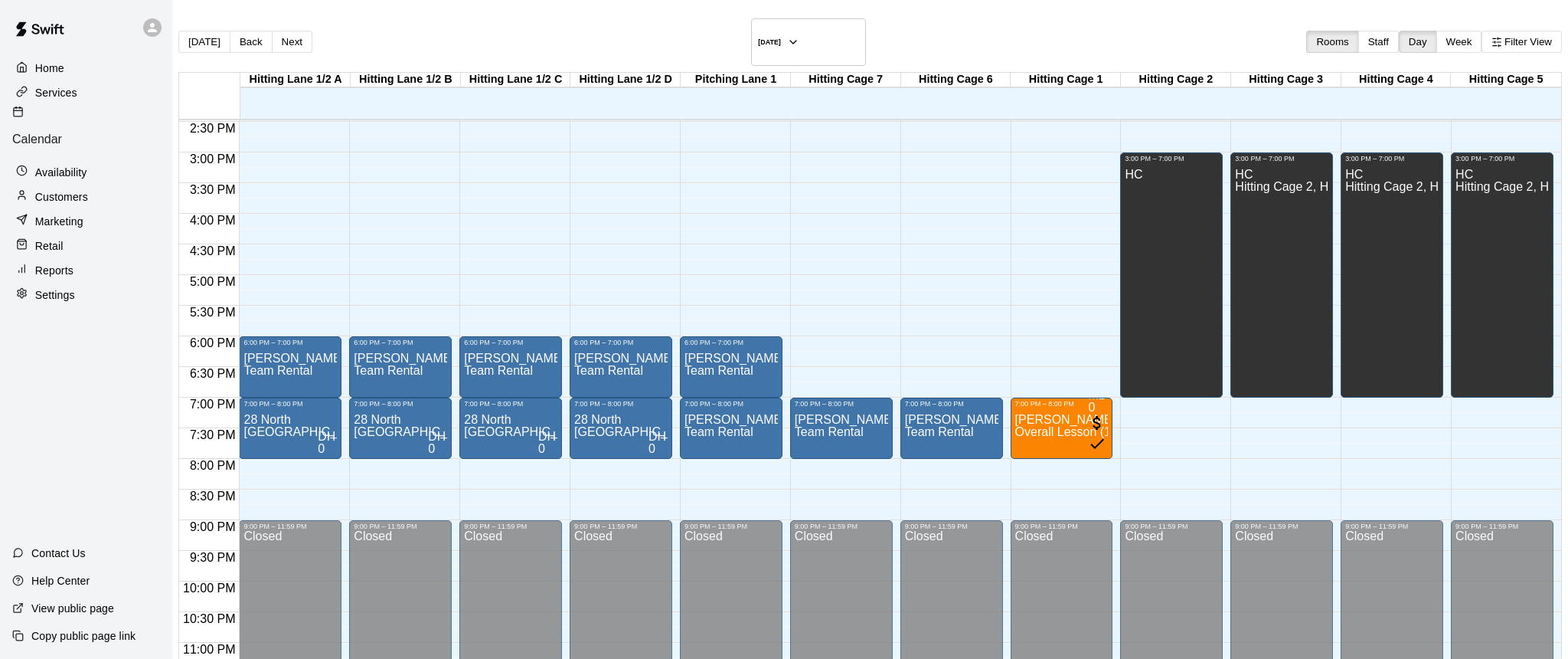
click at [422, 466] on li "Hitting Cage 2" at bounding box center [242, 473] width 361 height 14
click at [422, 476] on li "Hitting Cage 3" at bounding box center [242, 483] width 361 height 14
click at [422, 490] on li "Hitting Cage 4" at bounding box center [242, 497] width 361 height 14
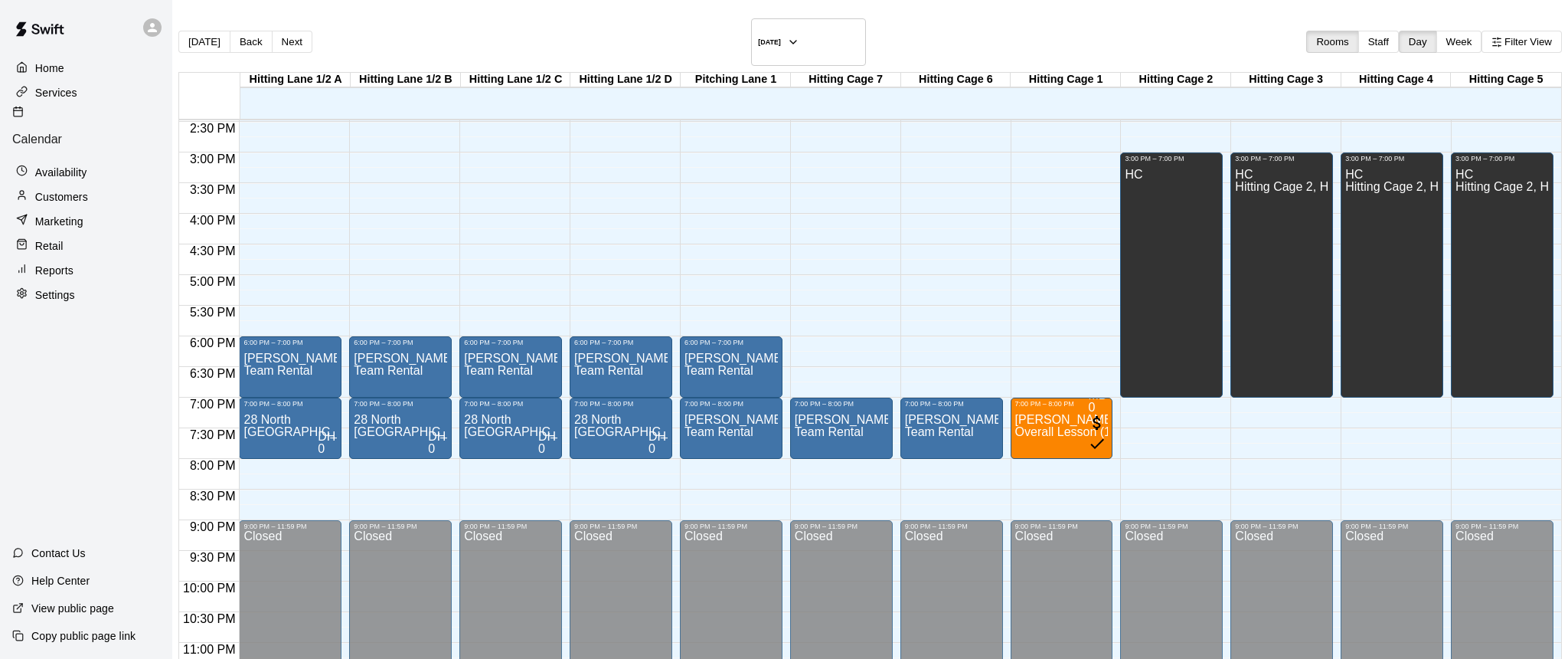
click at [422, 504] on li "Hitting Cage 5" at bounding box center [242, 511] width 361 height 14
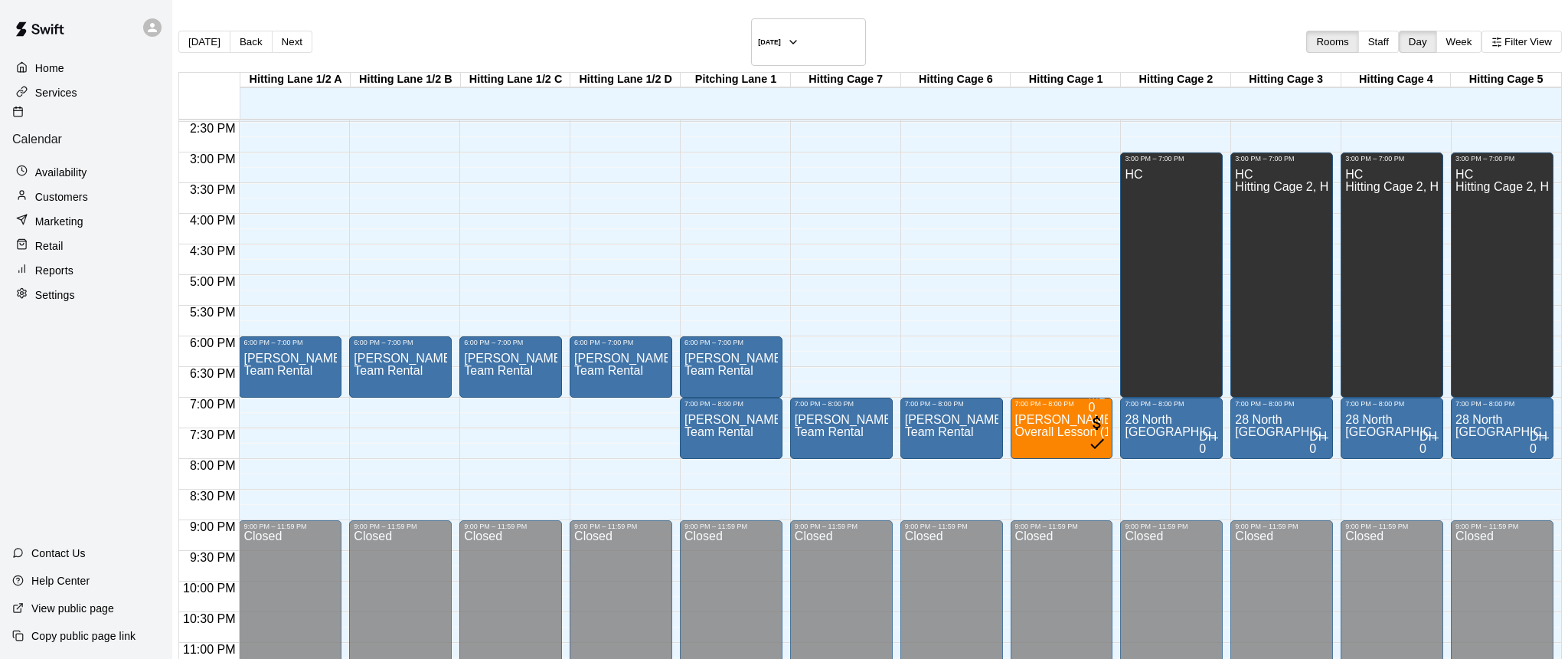
scroll to position [52, 0]
click at [422, 559] on li "Hitting Lane 1/2 A" at bounding box center [242, 566] width 361 height 14
click at [422, 573] on li "Hitting Lane 1/2 B" at bounding box center [242, 580] width 361 height 14
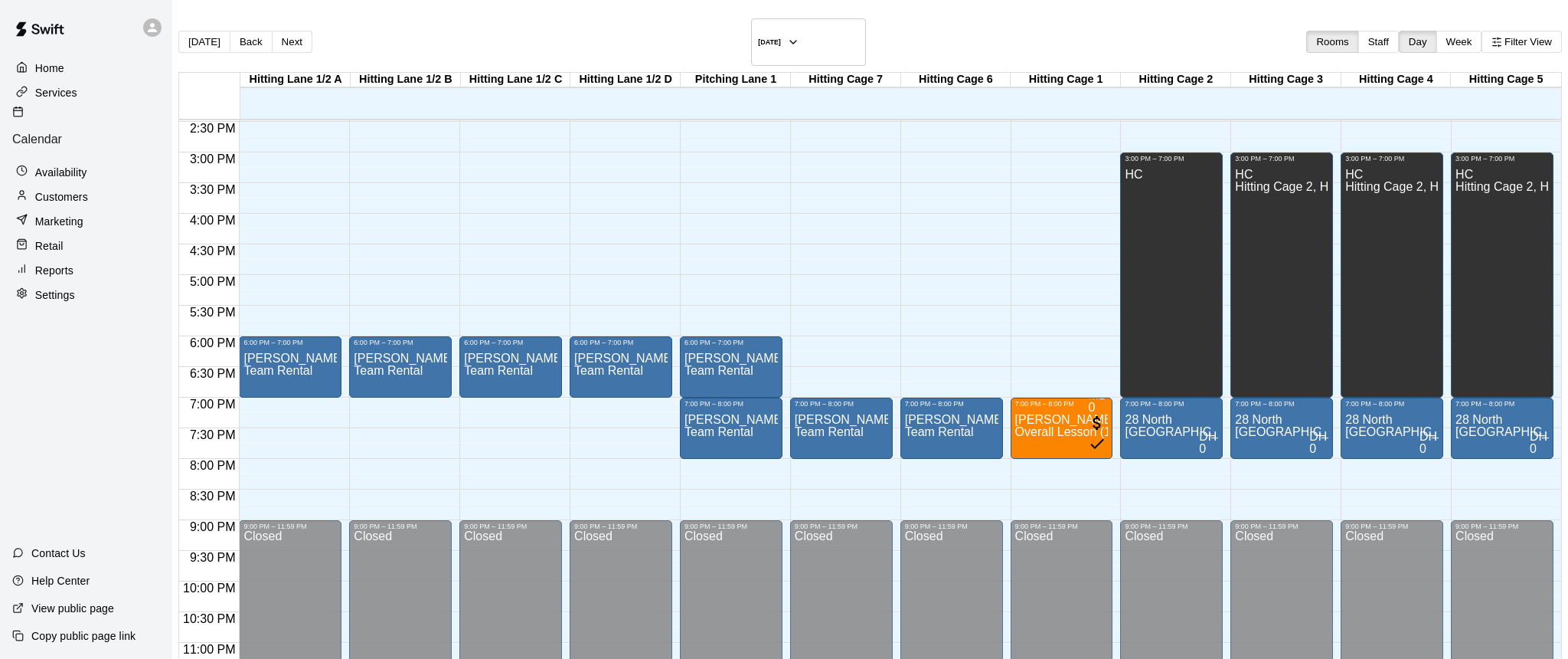
click at [422, 567] on li "Hitting Lane 1/2 C" at bounding box center [242, 574] width 361 height 14
click at [422, 577] on li "Hitting Lane 1/2 D" at bounding box center [242, 584] width 361 height 14
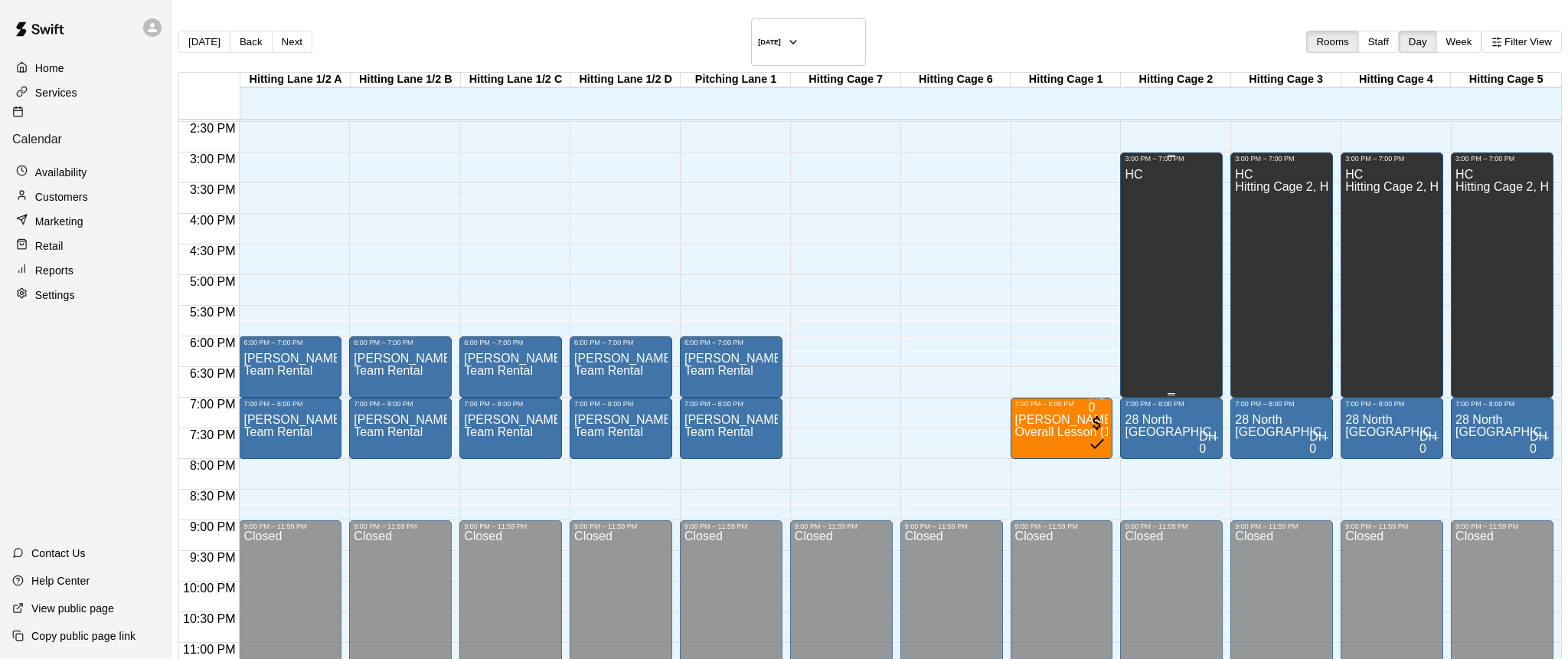
click at [1150, 341] on div "HC" at bounding box center [1172, 492] width 94 height 659
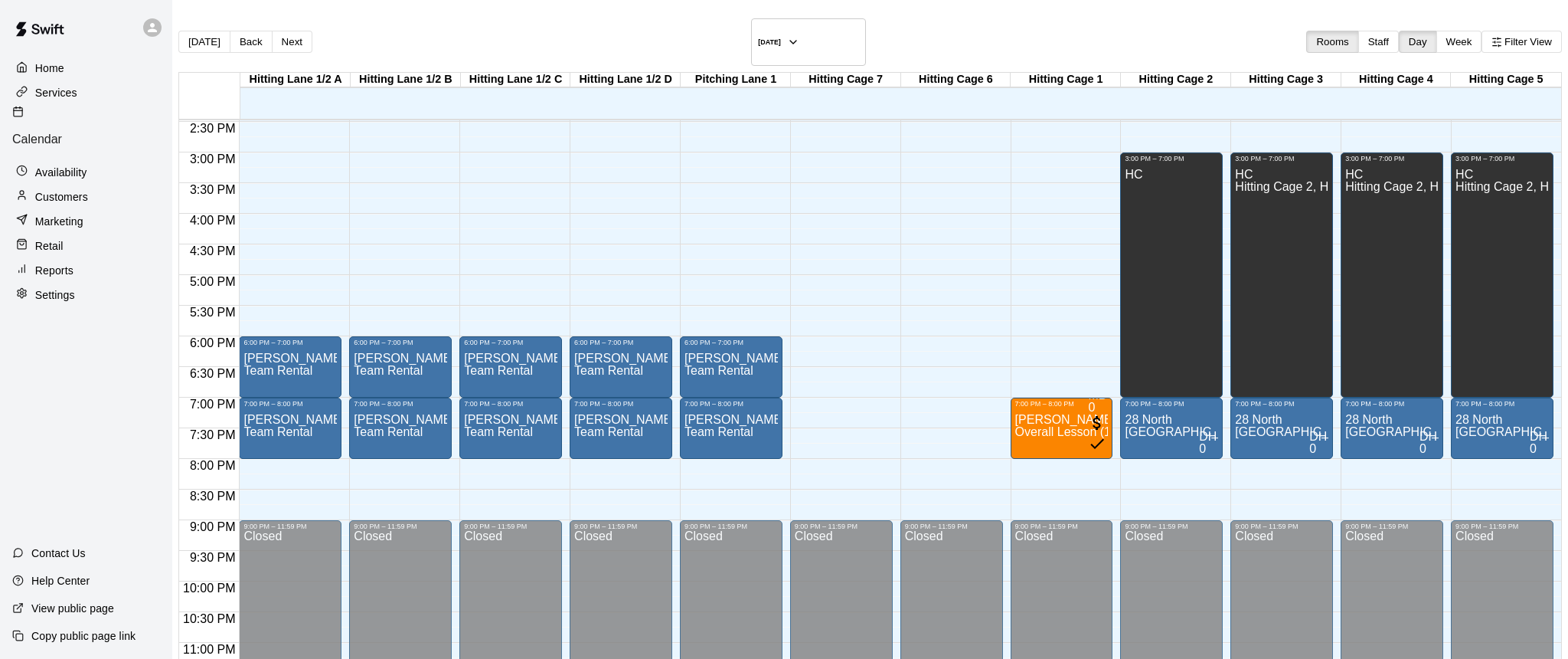
click at [634, 381] on li "09" at bounding box center [643, 388] width 18 height 14
click at [652, 435] on li "00" at bounding box center [643, 442] width 18 height 14
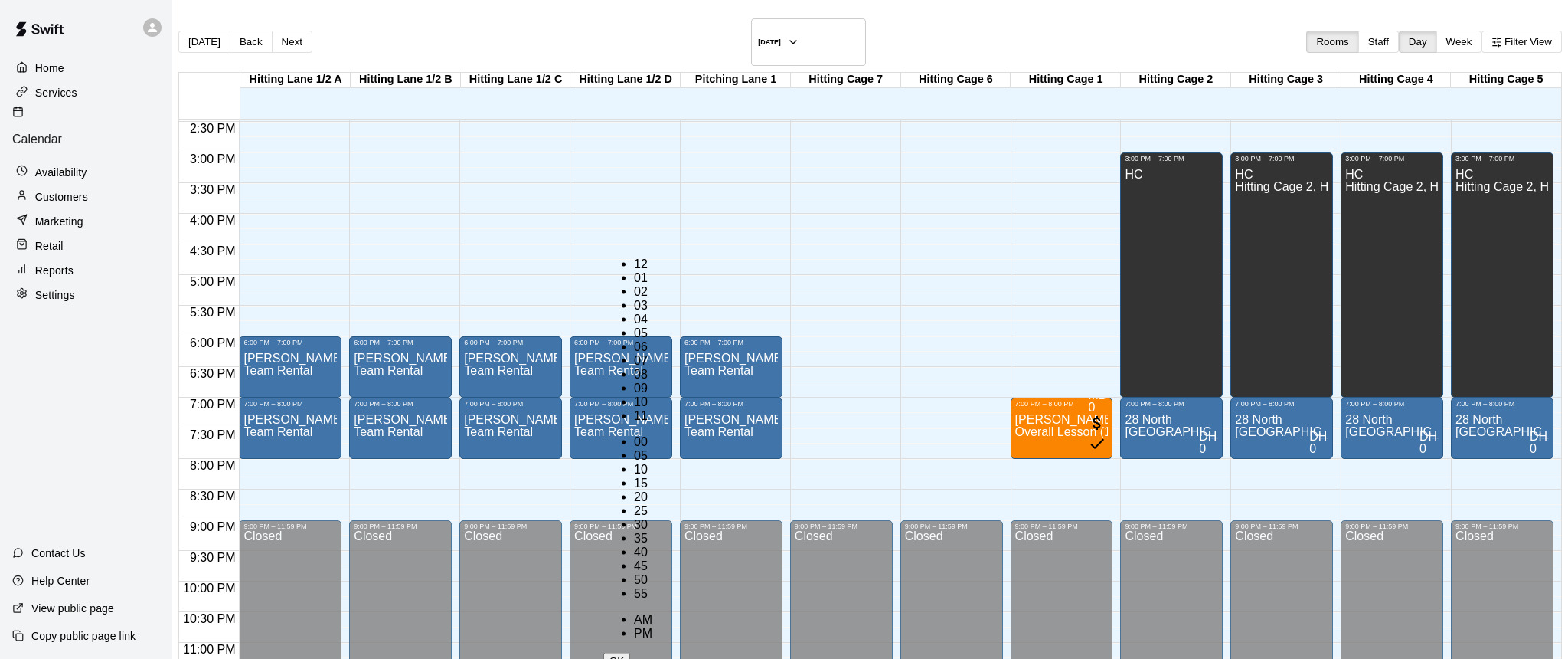
type input "********"
type input "**"
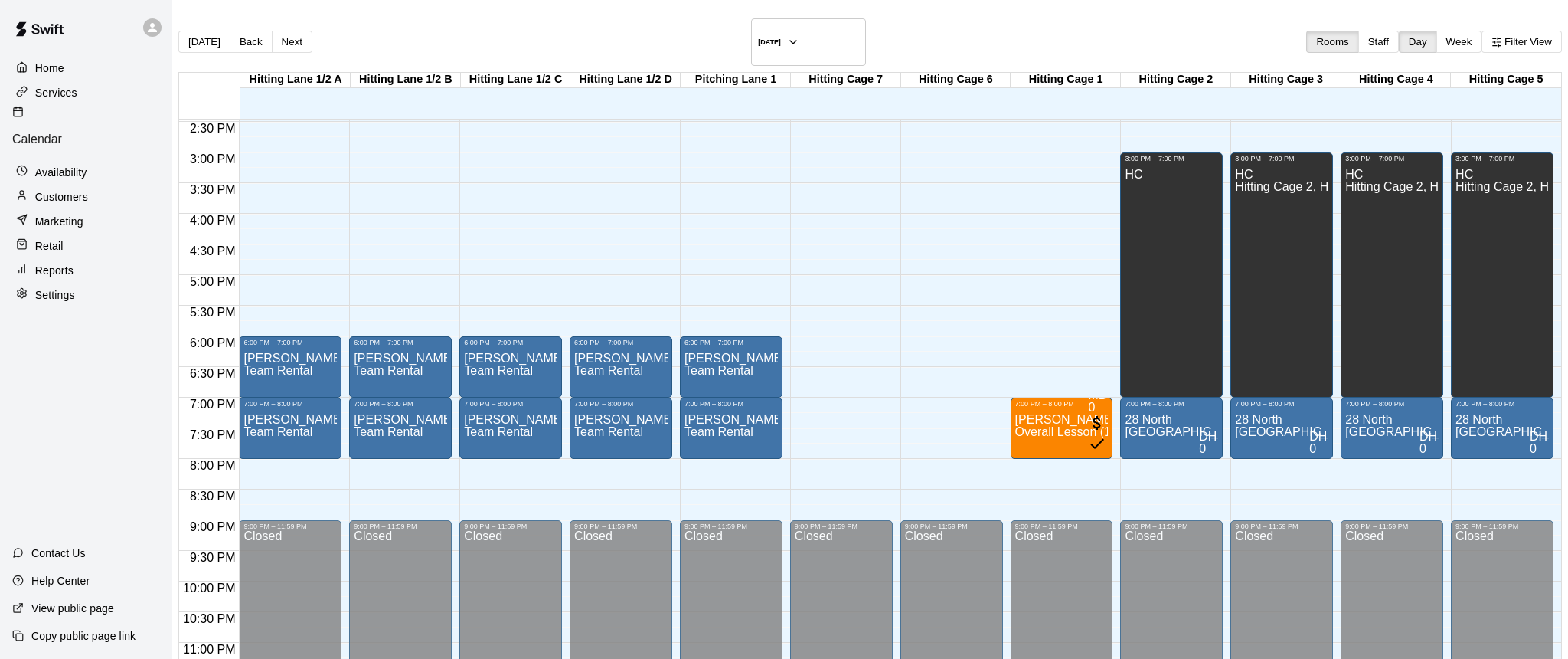
click at [422, 476] on li "Hitting Cage 3" at bounding box center [242, 483] width 361 height 14
click at [422, 490] on li "Hitting Cage 4" at bounding box center [242, 497] width 361 height 14
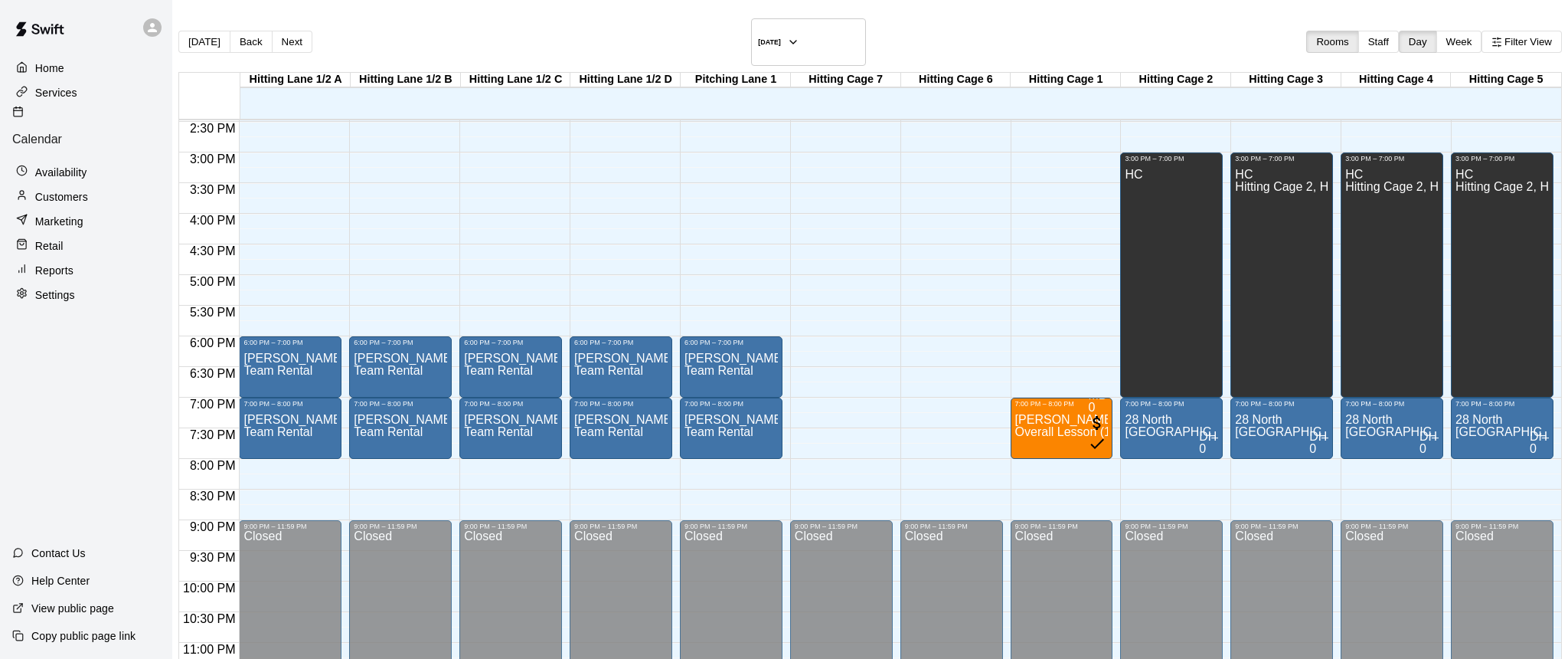
click at [422, 504] on li "Hitting Cage 5" at bounding box center [242, 511] width 361 height 14
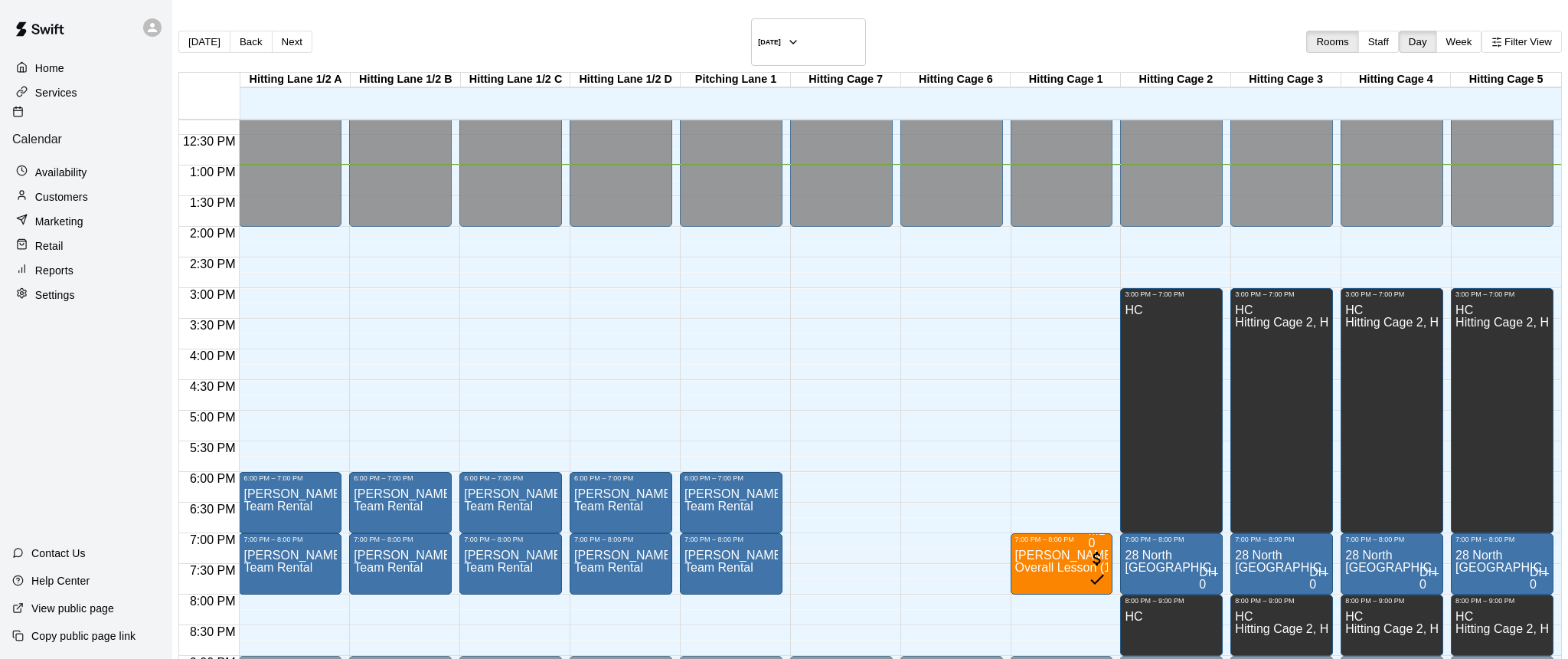
scroll to position [734, 0]
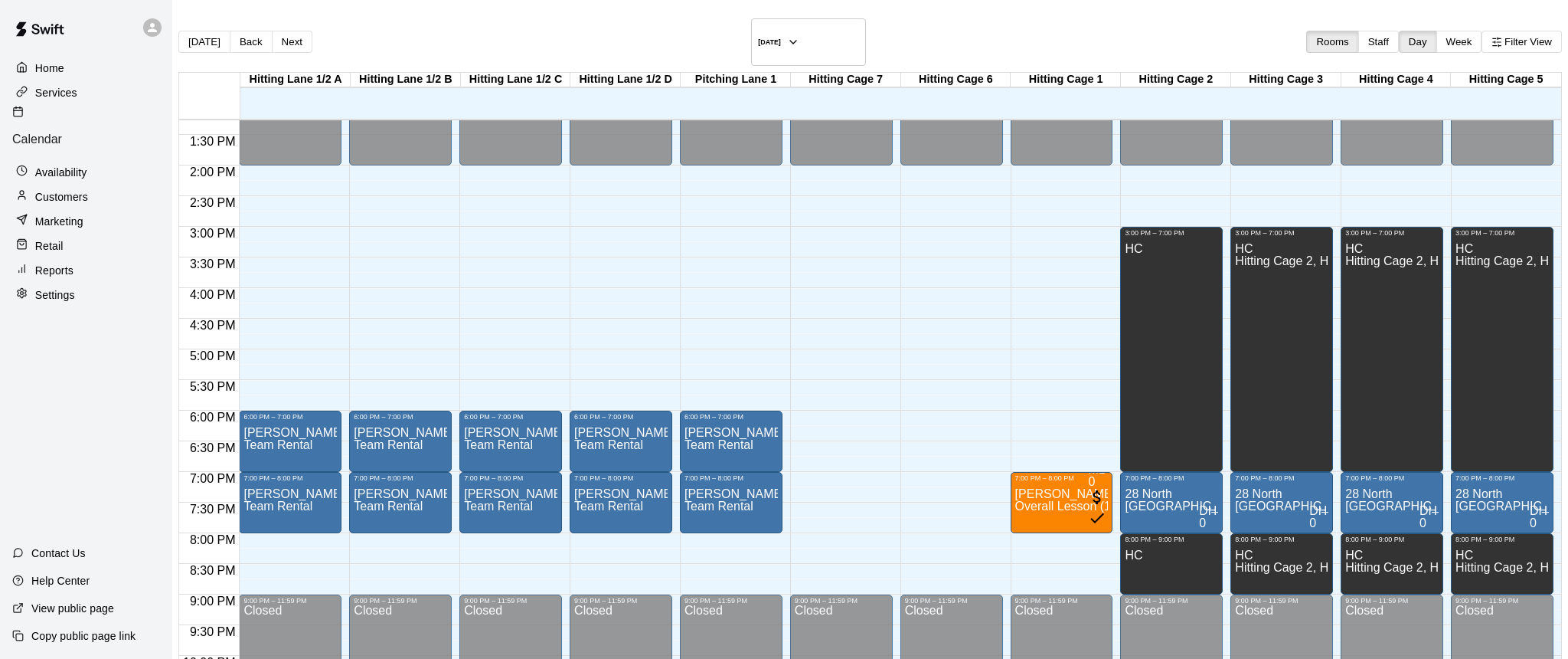
scroll to position [807, 0]
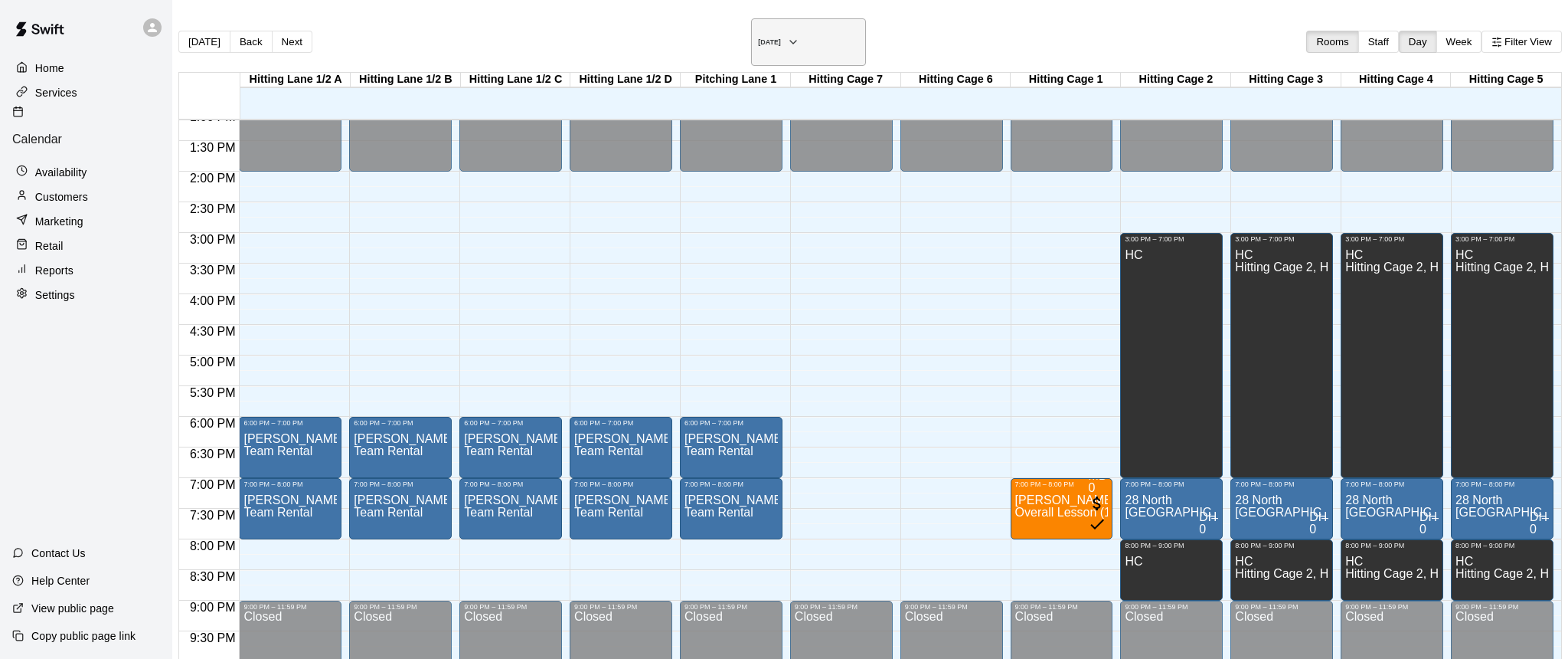
click at [799, 34] on icon "button" at bounding box center [792, 42] width 12 height 18
